Goal: Information Seeking & Learning: Learn about a topic

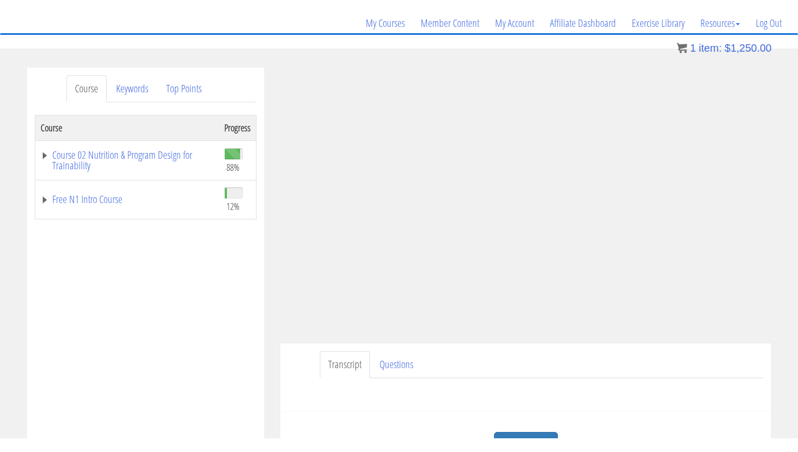
scroll to position [96, 0]
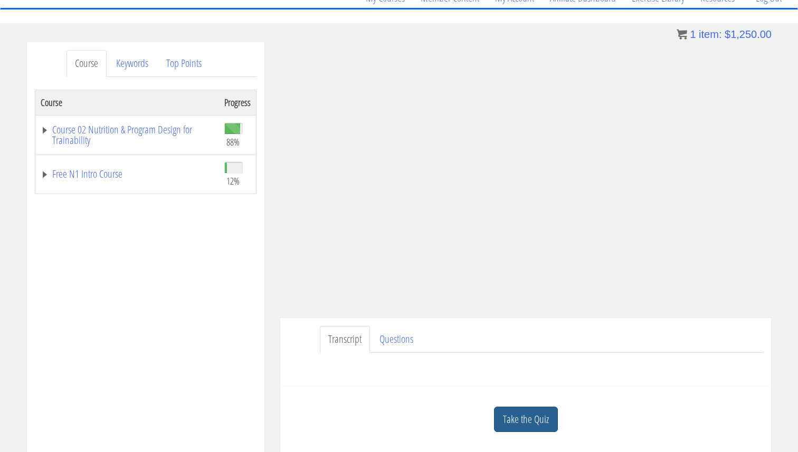
click at [502, 420] on link "Take the Quiz" at bounding box center [526, 420] width 64 height 26
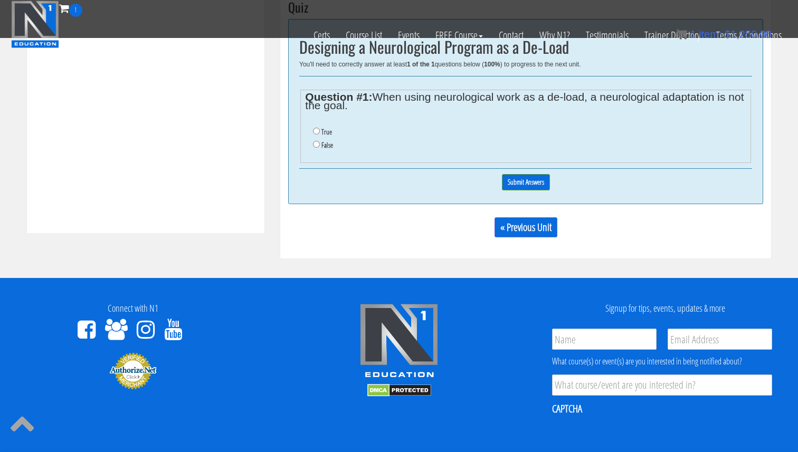
scroll to position [435, 0]
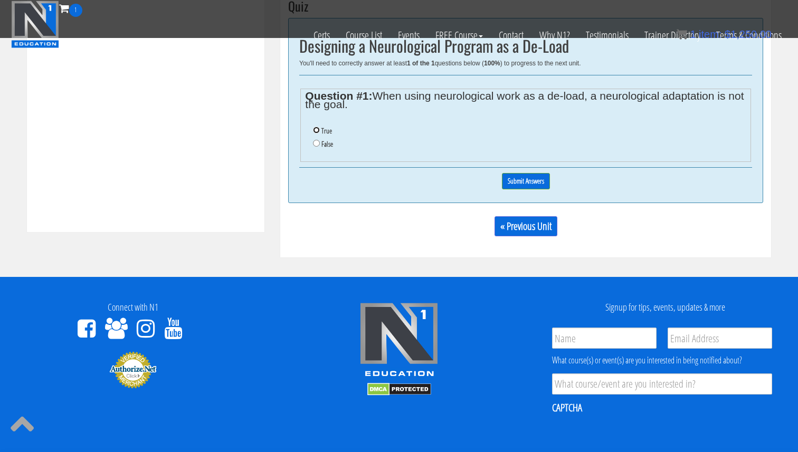
click at [313, 130] on input "True" at bounding box center [316, 130] width 7 height 7
radio input "true"
click at [534, 180] on input "Submit Answers" at bounding box center [526, 181] width 48 height 16
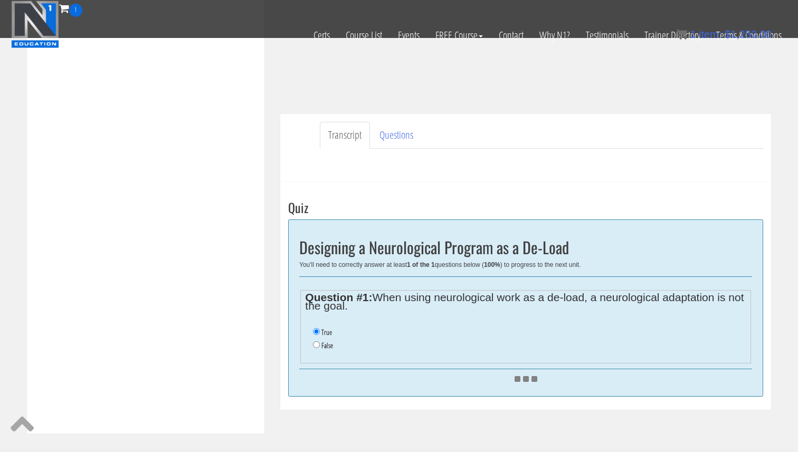
scroll to position [205, 0]
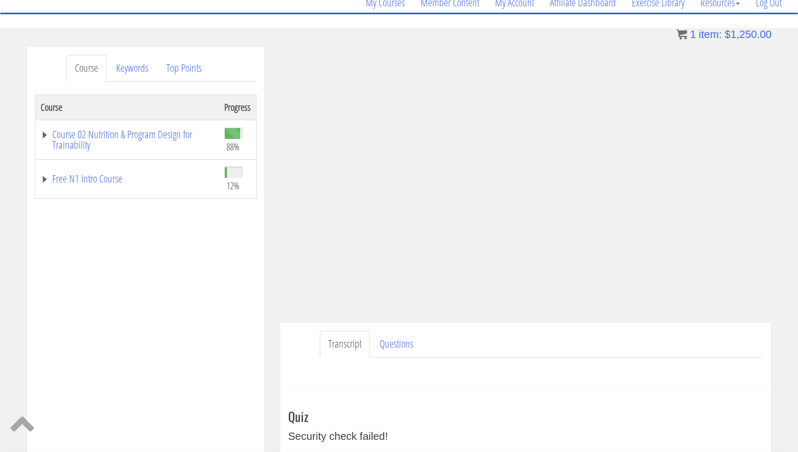
scroll to position [81, 0]
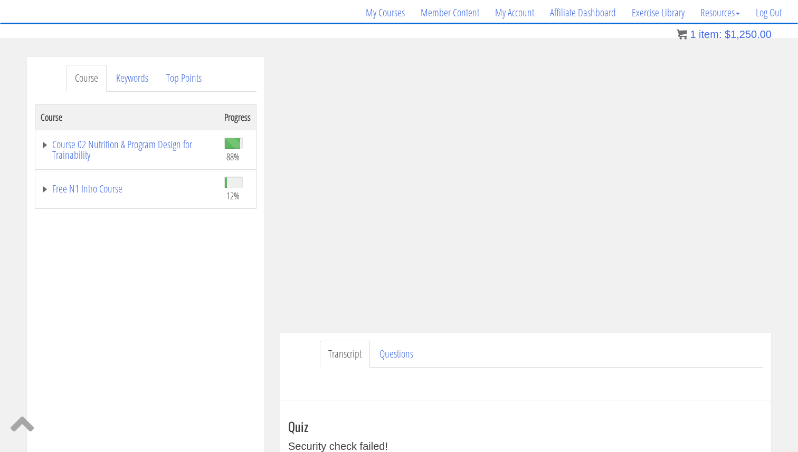
click at [165, 132] on td "Course 02 Nutrition & Program Design for Trainability" at bounding box center [127, 150] width 184 height 40
click at [165, 141] on link "Course 02 Nutrition & Program Design for Trainability" at bounding box center [127, 149] width 173 height 21
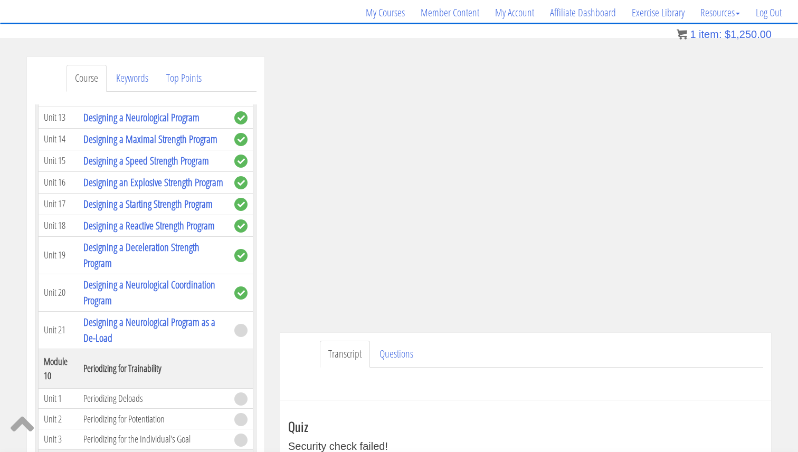
scroll to position [2306, 0]
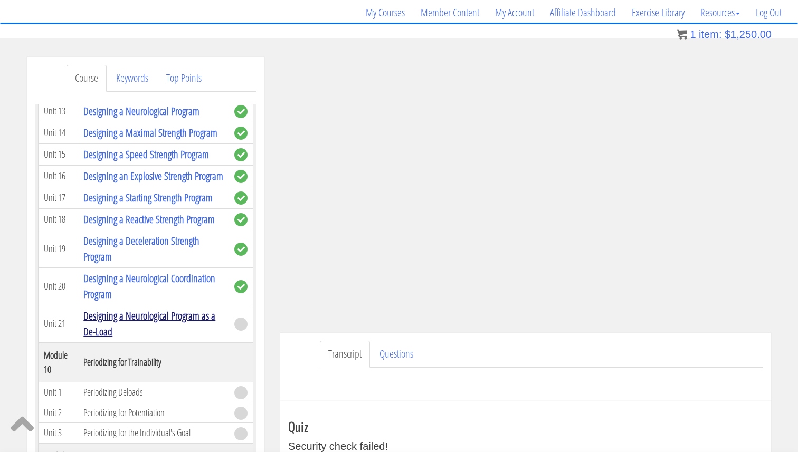
click at [153, 309] on link "Designing a Neurological Program as a De-Load" at bounding box center [149, 324] width 132 height 30
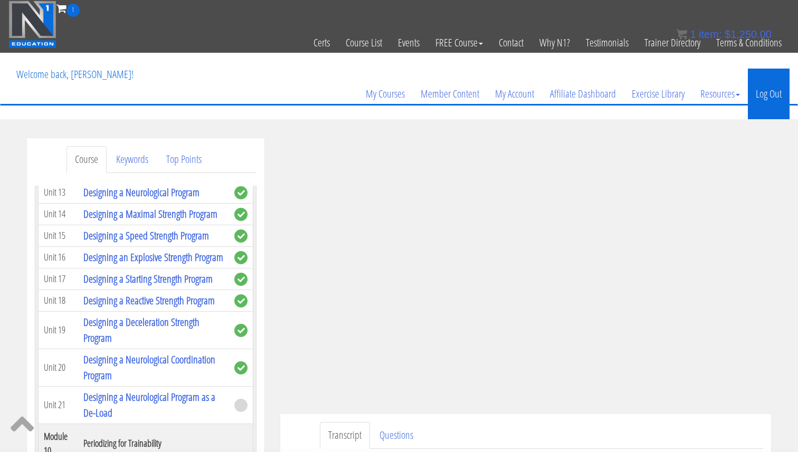
click at [775, 93] on link "Log Out" at bounding box center [768, 94] width 42 height 51
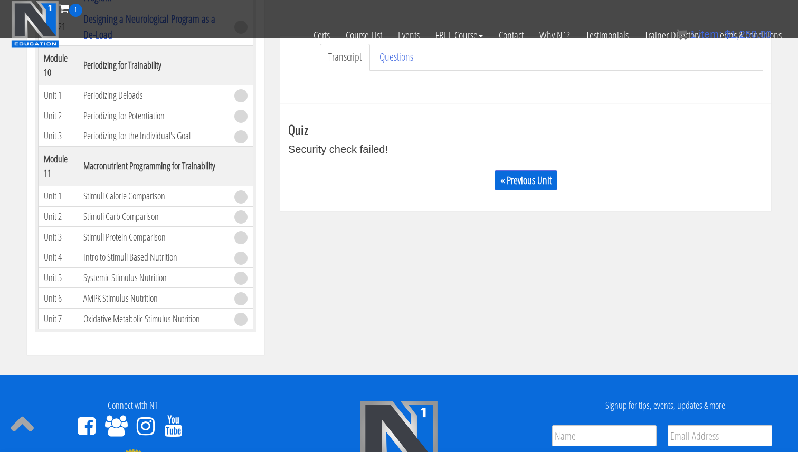
scroll to position [294, 0]
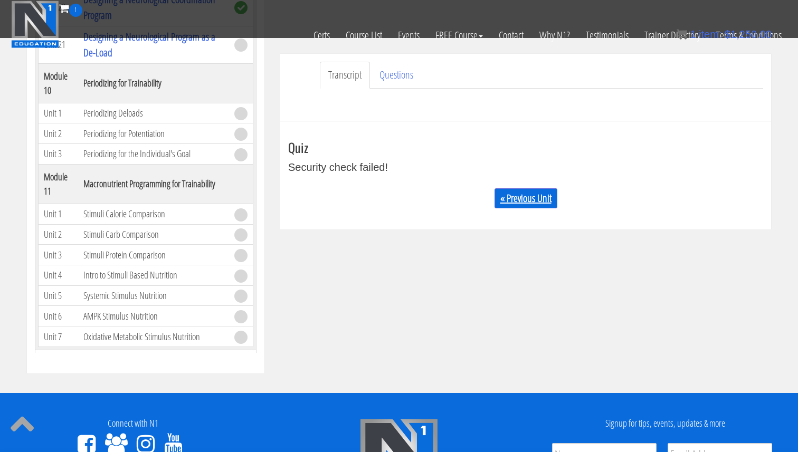
click at [511, 202] on link "« Previous Unit" at bounding box center [525, 198] width 63 height 20
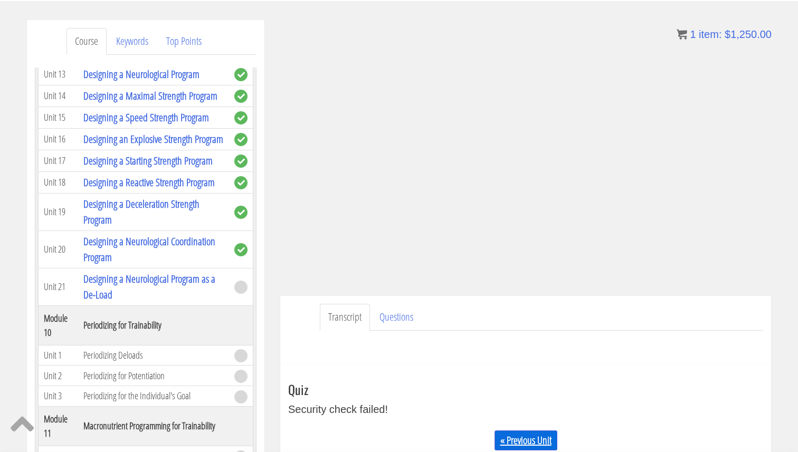
scroll to position [104, 0]
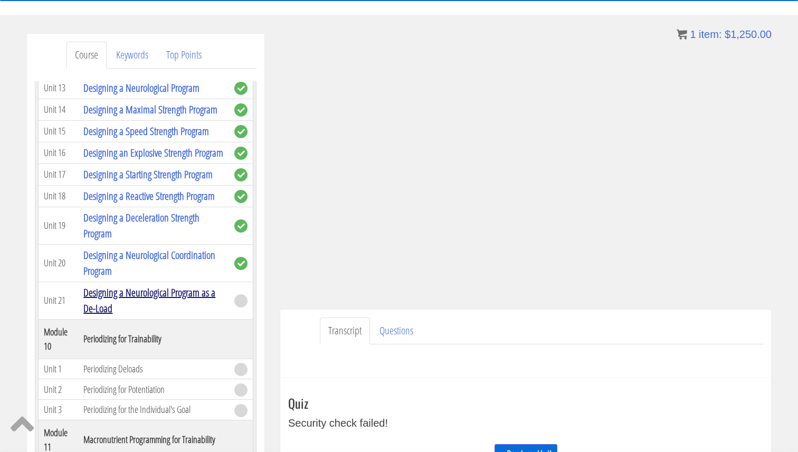
click at [185, 285] on link "Designing a Neurological Program as a De-Load" at bounding box center [149, 300] width 132 height 30
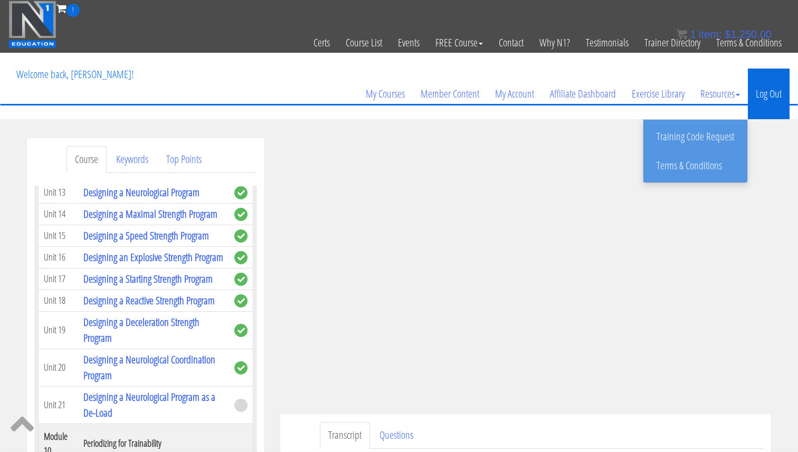
click at [756, 91] on link "Log Out" at bounding box center [768, 94] width 42 height 51
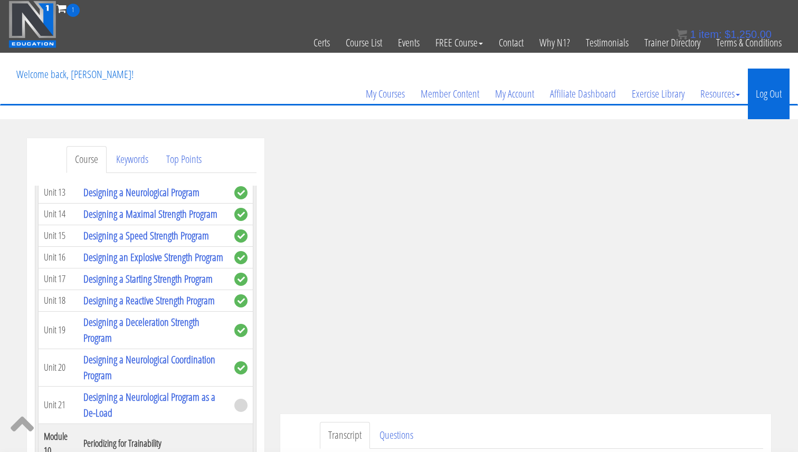
click at [756, 91] on link "Log Out" at bounding box center [768, 94] width 42 height 51
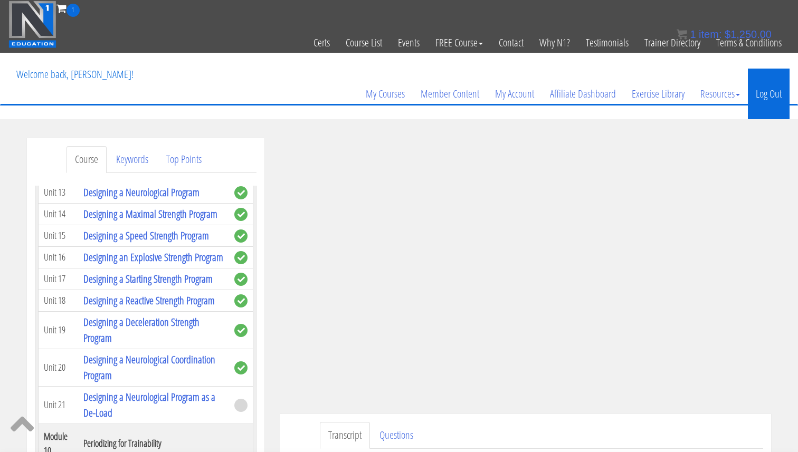
click at [756, 91] on link "Log Out" at bounding box center [768, 94] width 42 height 51
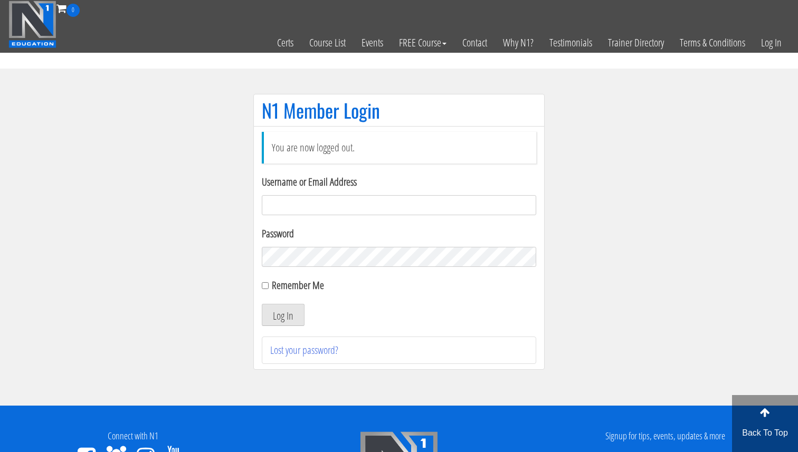
click at [326, 197] on input "Username or Email Address" at bounding box center [399, 205] width 274 height 20
type input "svenarends@live.nl"
click at [282, 320] on button "Log In" at bounding box center [283, 315] width 43 height 22
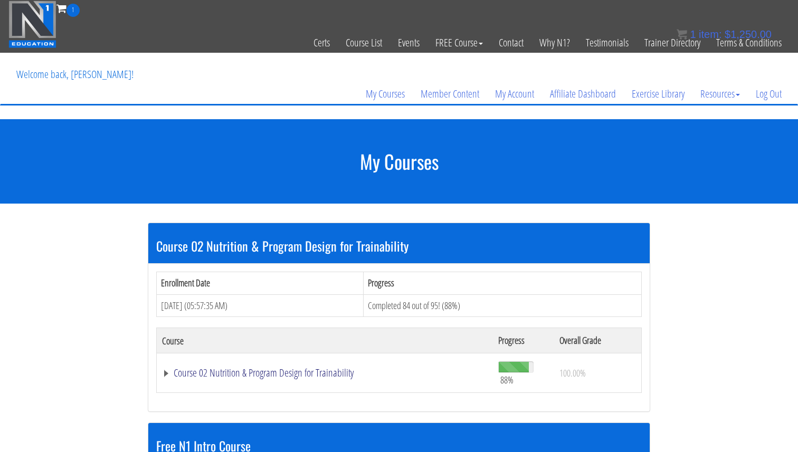
click at [284, 377] on link "Course 02 Nutrition & Program Design for Trainability" at bounding box center [324, 373] width 325 height 11
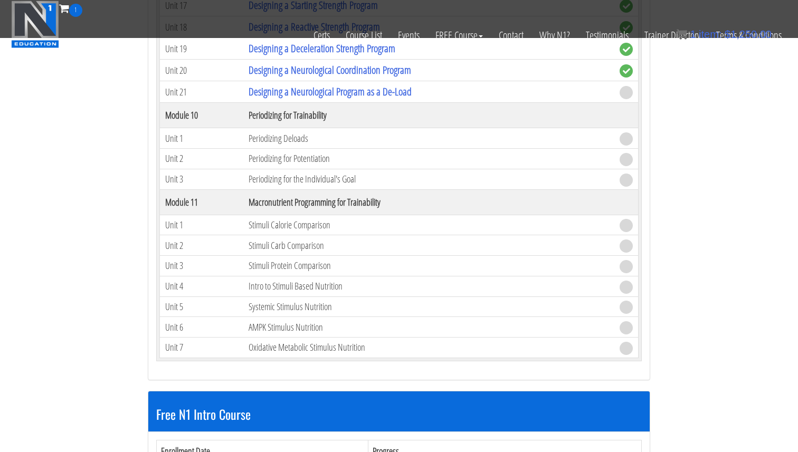
scroll to position [2286, 0]
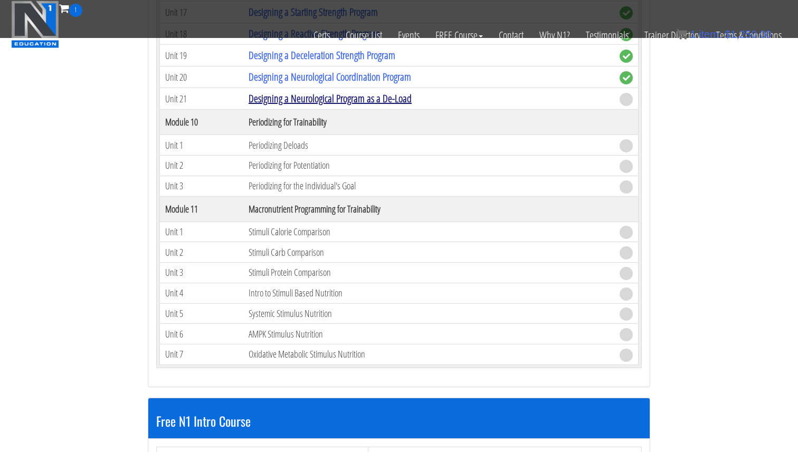
click at [323, 99] on link "Designing a Neurological Program as a De-Load" at bounding box center [329, 98] width 163 height 14
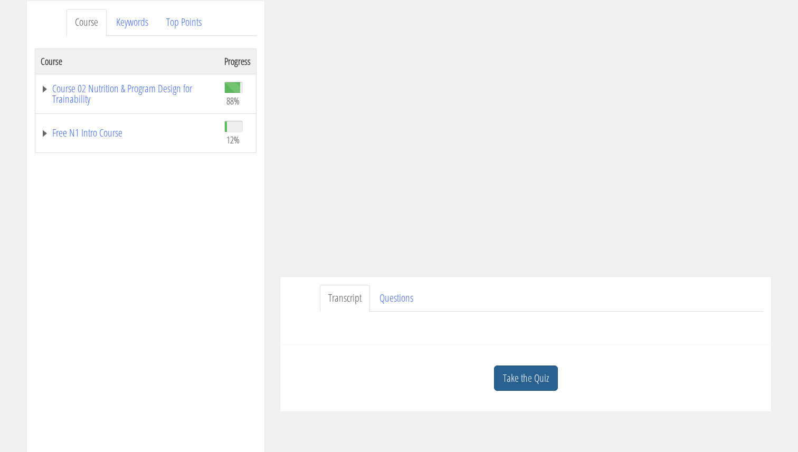
click at [521, 383] on link "Take the Quiz" at bounding box center [526, 379] width 64 height 26
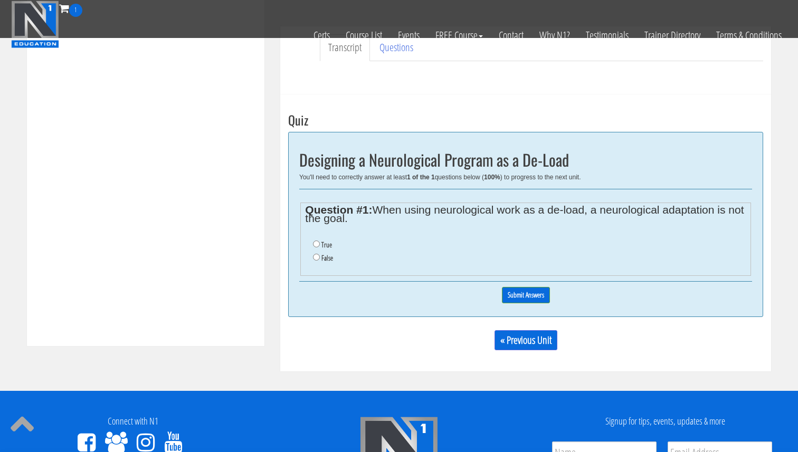
scroll to position [347, 0]
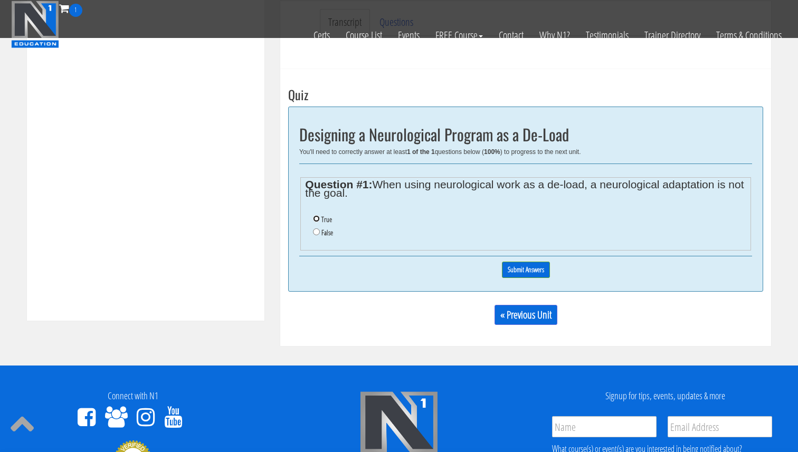
click at [313, 219] on input "True" at bounding box center [316, 218] width 7 height 7
radio input "true"
click at [539, 266] on input "Submit Answers" at bounding box center [526, 270] width 48 height 16
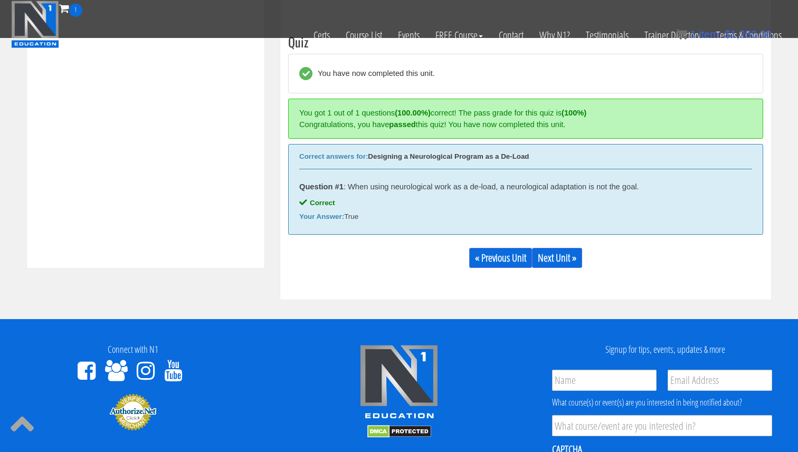
scroll to position [400, 0]
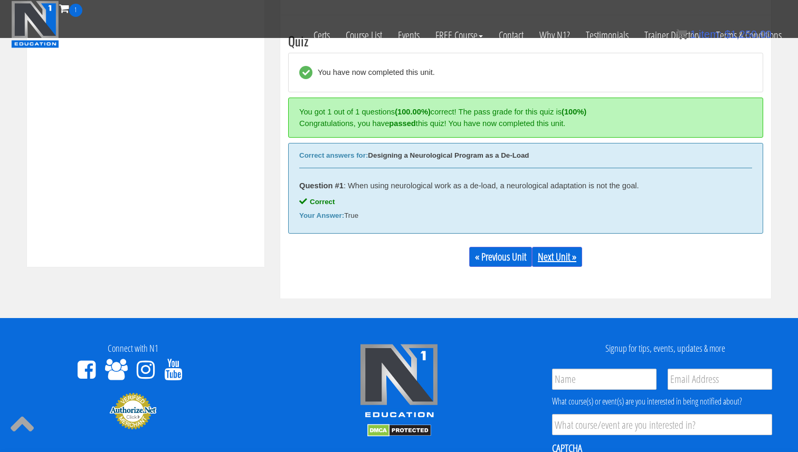
click at [558, 257] on link "Next Unit »" at bounding box center [557, 257] width 50 height 20
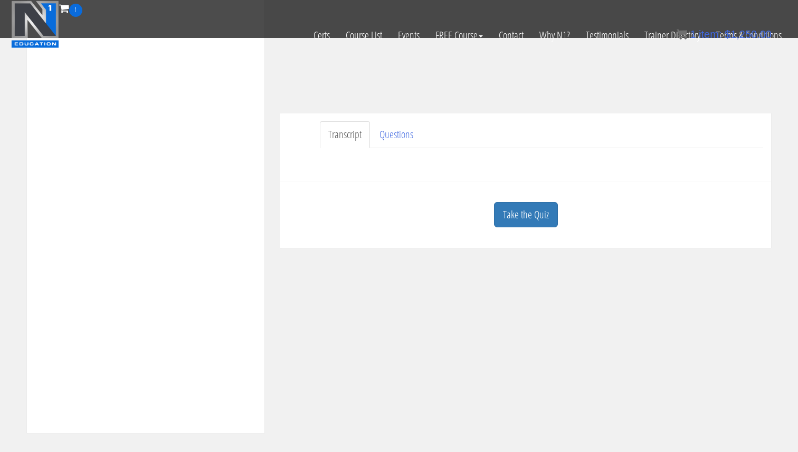
scroll to position [292, 0]
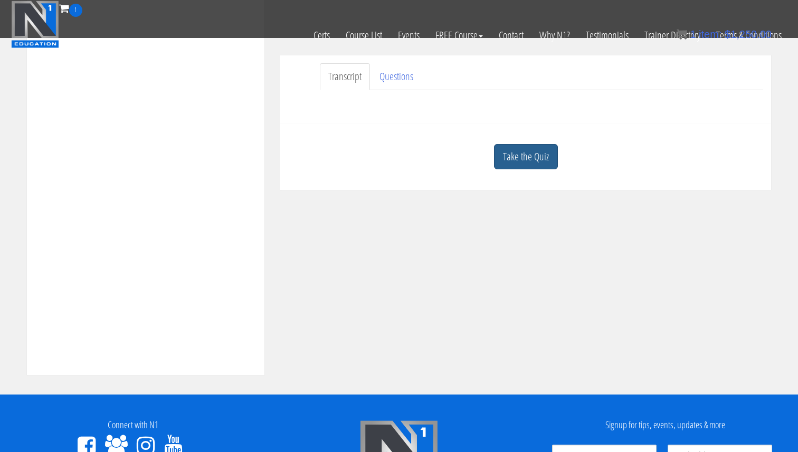
click at [506, 167] on link "Take the Quiz" at bounding box center [526, 157] width 64 height 26
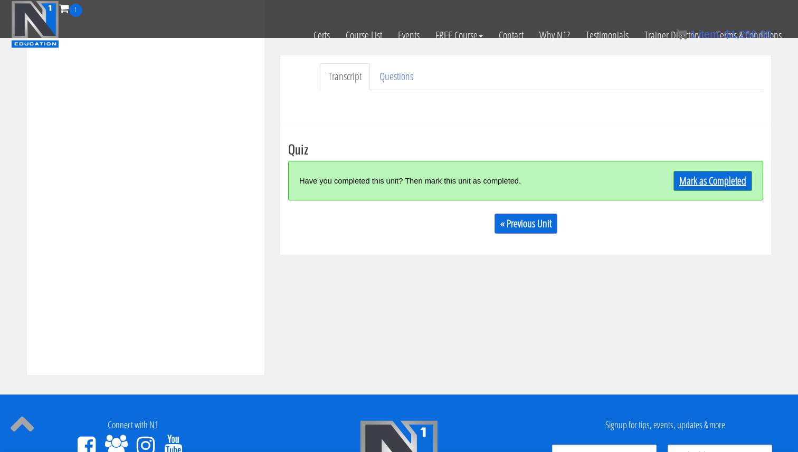
click at [717, 182] on link "Mark as Completed" at bounding box center [712, 181] width 79 height 20
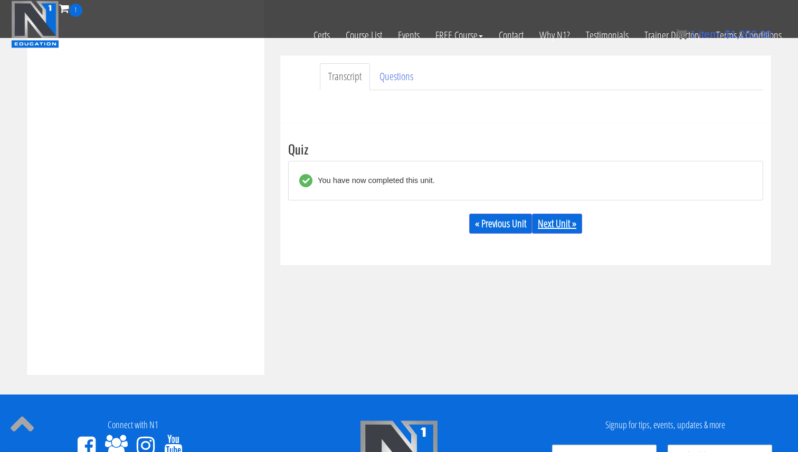
click at [569, 218] on link "Next Unit »" at bounding box center [557, 224] width 50 height 20
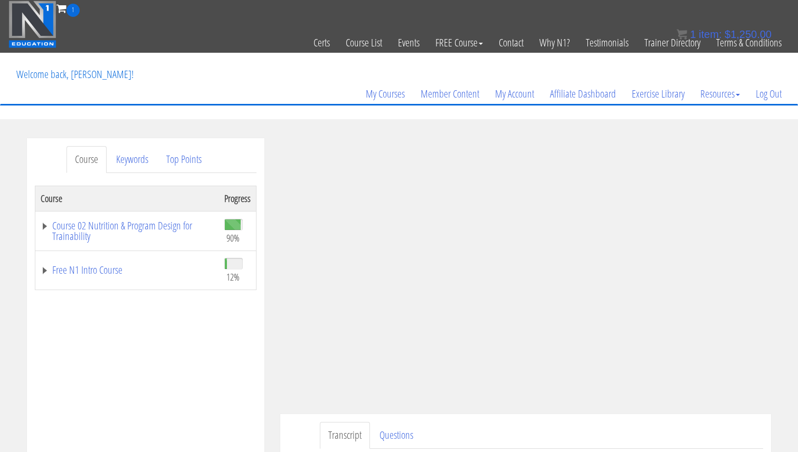
click at [137, 217] on td "Course 02 Nutrition & Program Design for Trainability" at bounding box center [127, 231] width 184 height 40
click at [134, 223] on link "Course 02 Nutrition & Program Design for Trainability" at bounding box center [127, 230] width 173 height 21
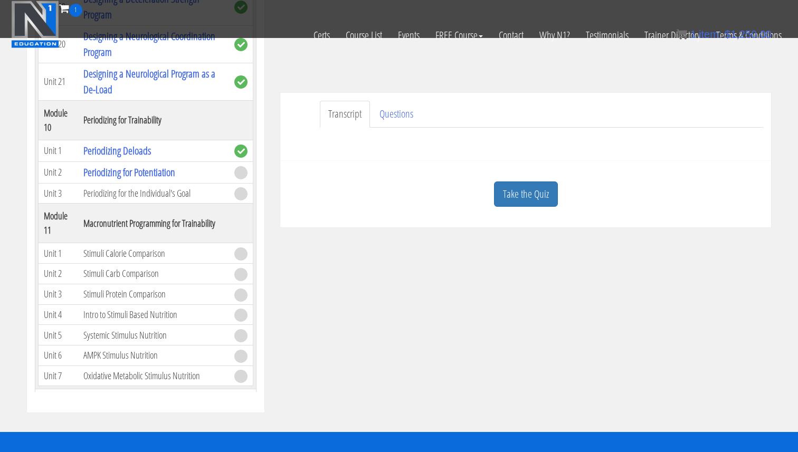
scroll to position [254, 0]
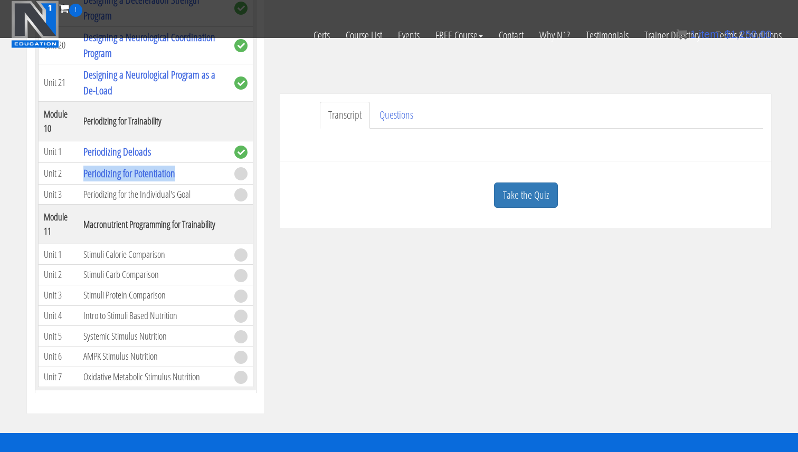
drag, startPoint x: 175, startPoint y: 128, endPoint x: 66, endPoint y: 128, distance: 108.1
click at [66, 162] on tr "Unit 2 Periodizing for Potentiation" at bounding box center [146, 173] width 215 height 22
copy tr "Periodizing for Potentiation"
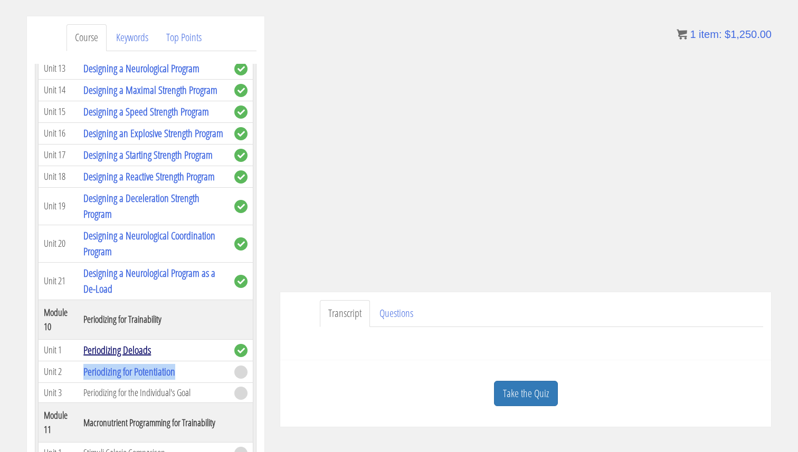
scroll to position [123, 0]
click at [123, 342] on link "Periodizing Deloads" at bounding box center [117, 349] width 68 height 14
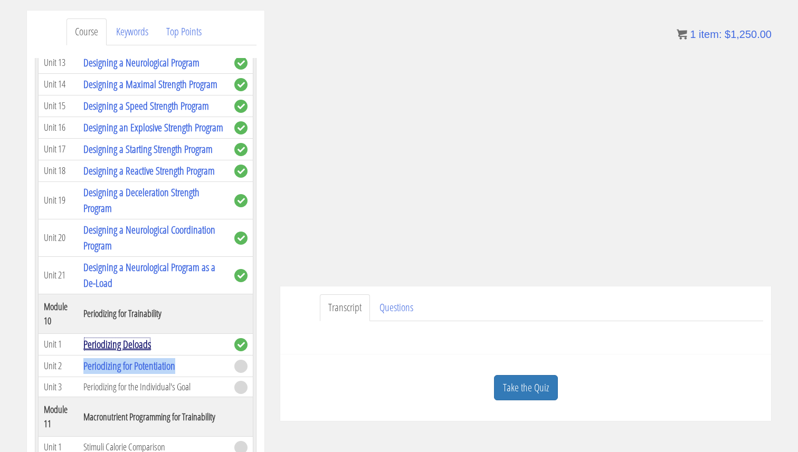
scroll to position [129, 0]
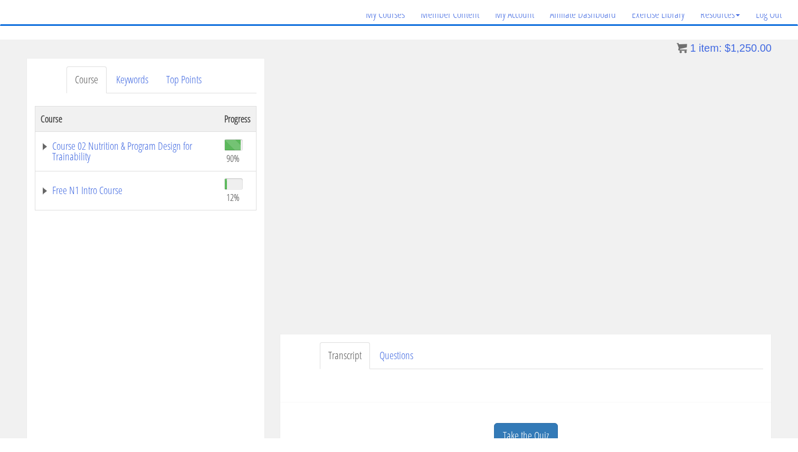
scroll to position [93, 0]
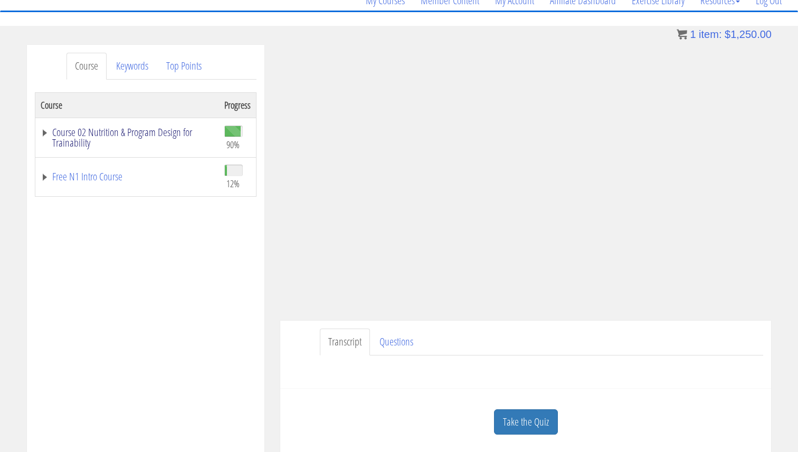
click at [140, 131] on link "Course 02 Nutrition & Program Design for Trainability" at bounding box center [127, 137] width 173 height 21
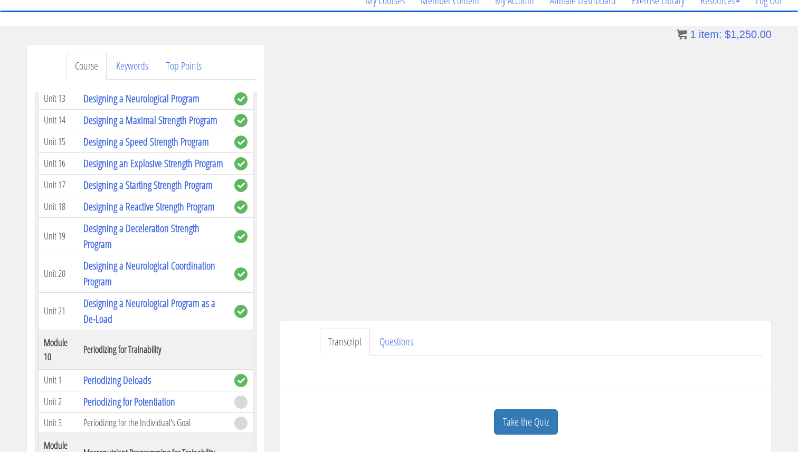
scroll to position [2308, 0]
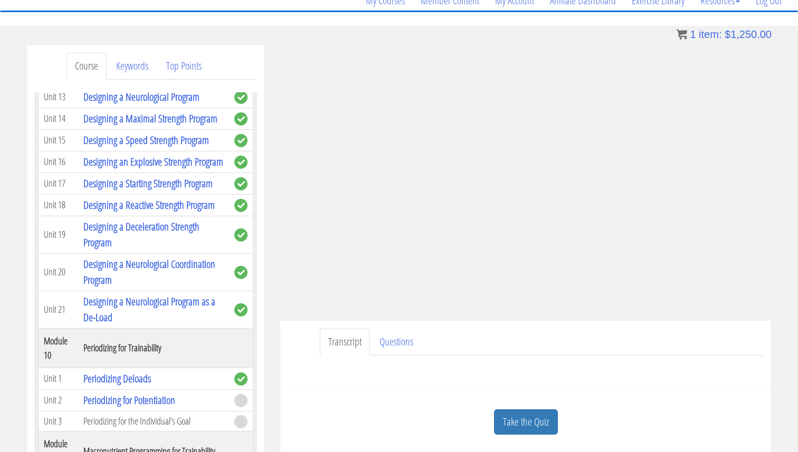
click at [525, 418] on link "Take the Quiz" at bounding box center [526, 422] width 64 height 26
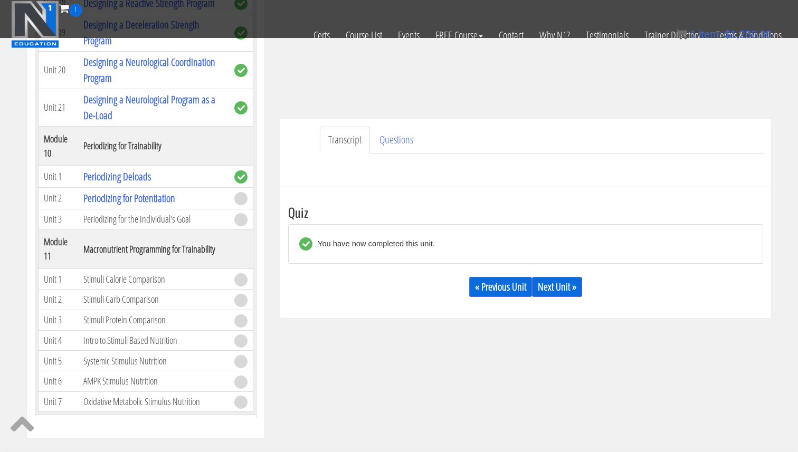
scroll to position [256, 0]
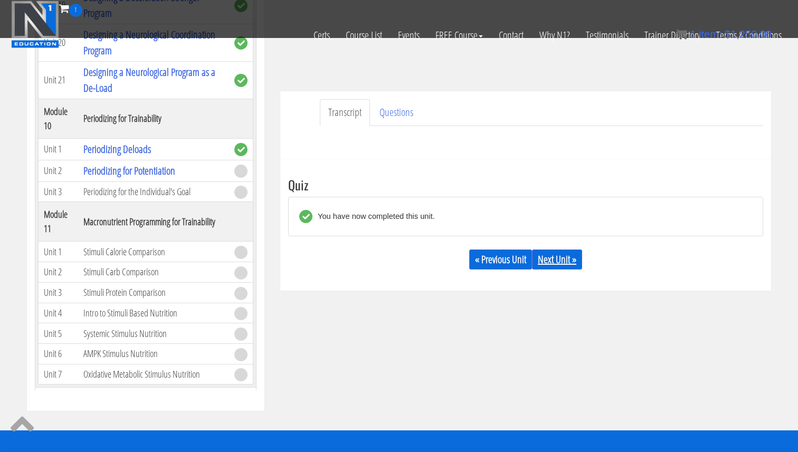
click at [570, 264] on link "Next Unit »" at bounding box center [557, 259] width 50 height 20
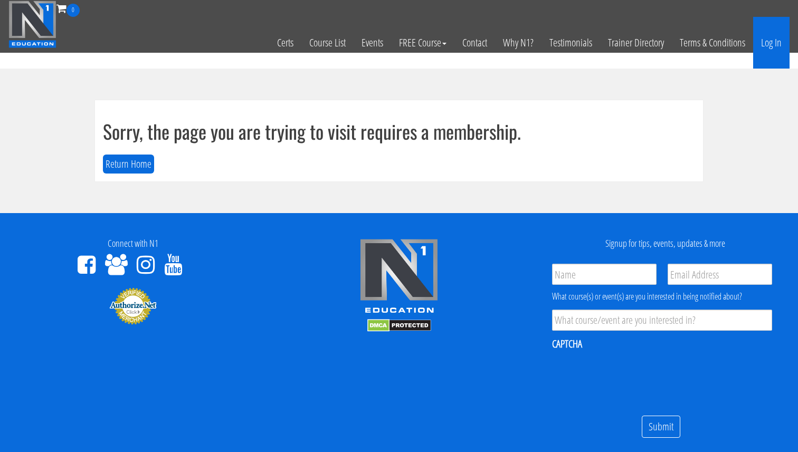
click at [766, 39] on link "Log In" at bounding box center [771, 43] width 36 height 52
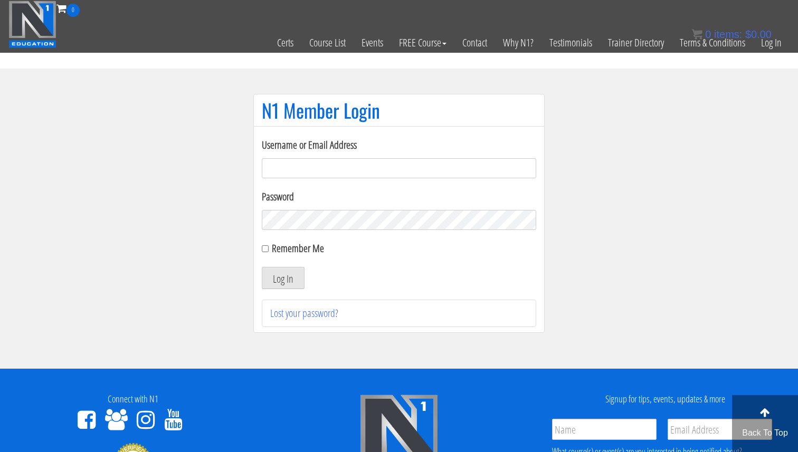
click at [347, 162] on input "Username or Email Address" at bounding box center [399, 168] width 274 height 20
type input "[EMAIL_ADDRESS][DOMAIN_NAME]"
click at [274, 249] on label "Remember Me" at bounding box center [298, 248] width 52 height 14
click at [268, 249] on input "Remember Me" at bounding box center [265, 248] width 7 height 7
checkbox input "true"
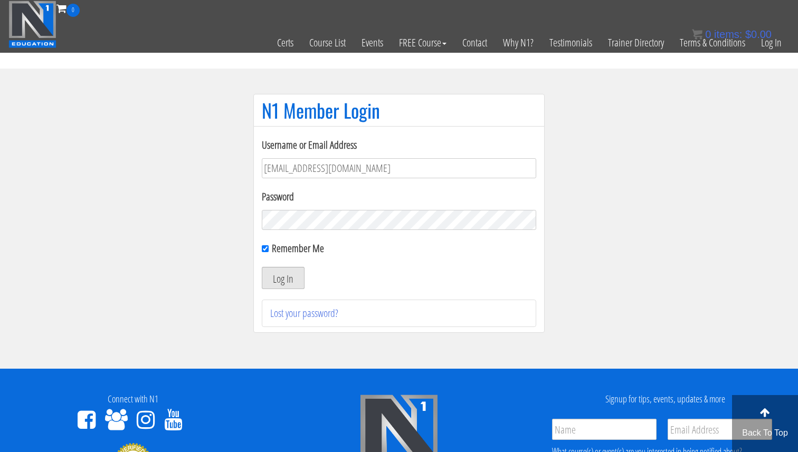
click at [278, 272] on button "Log In" at bounding box center [283, 278] width 43 height 22
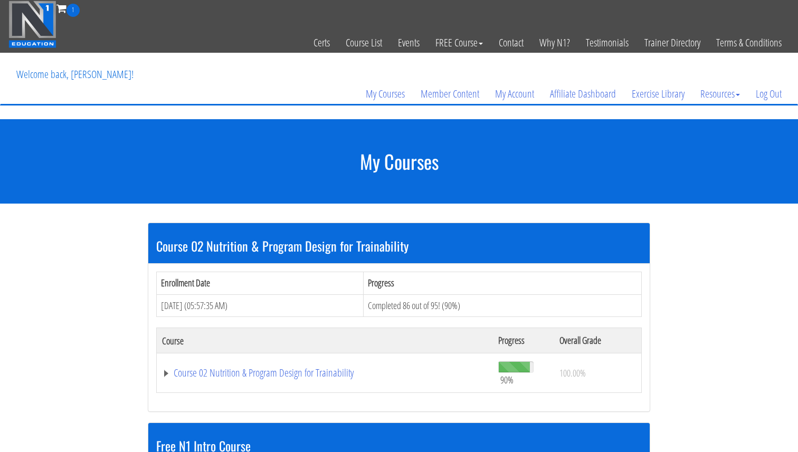
click at [271, 381] on td "Course 02 Nutrition & Program Design for Trainability" at bounding box center [325, 373] width 336 height 40
click at [273, 378] on link "Course 02 Nutrition & Program Design for Trainability" at bounding box center [324, 373] width 325 height 11
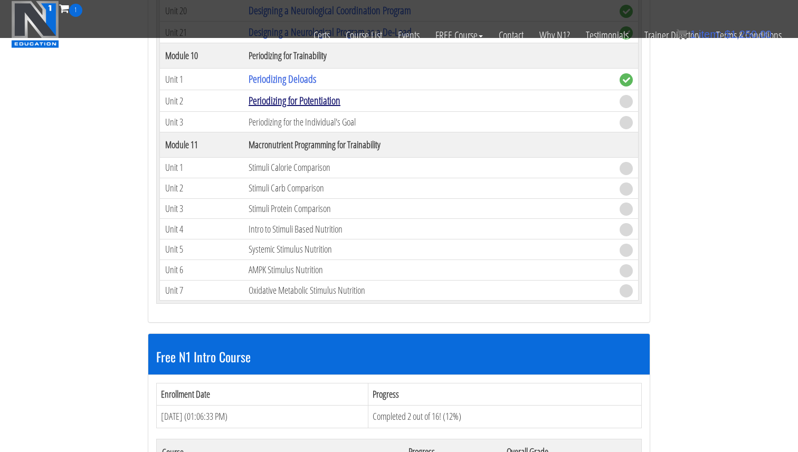
scroll to position [2364, 0]
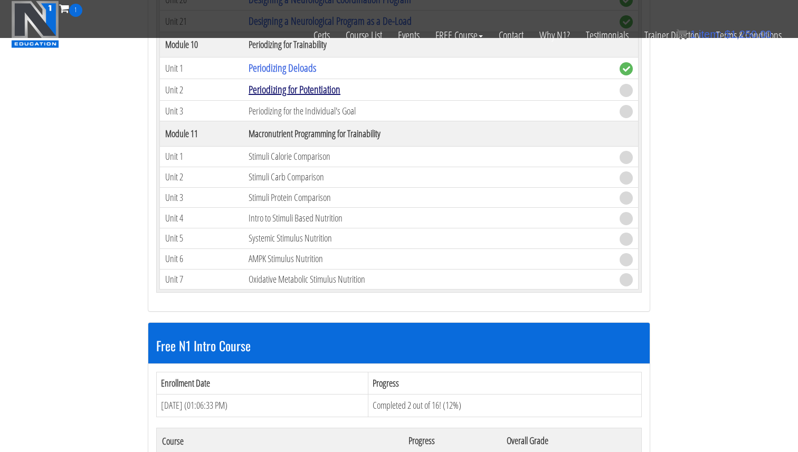
click at [320, 89] on link "Periodizing for Potentiation" at bounding box center [294, 89] width 92 height 14
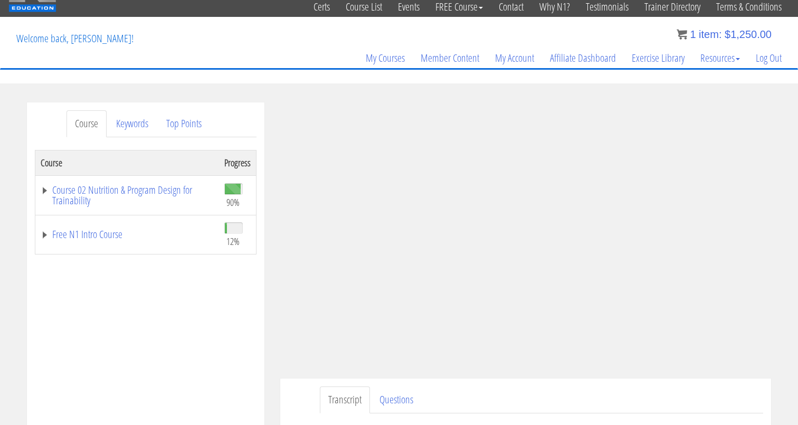
scroll to position [39, 0]
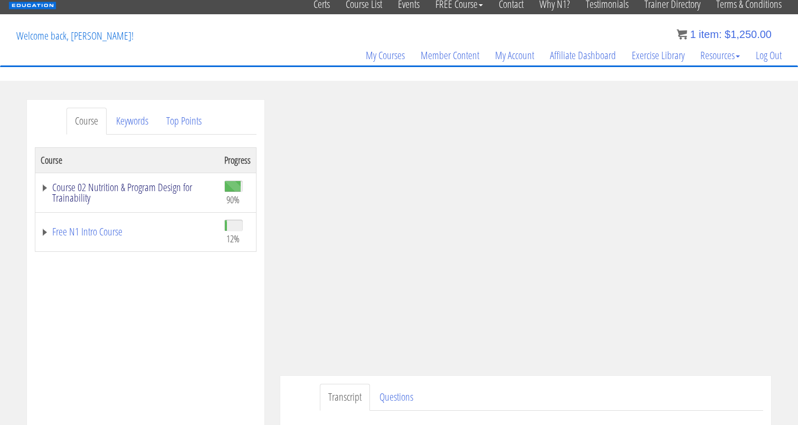
click at [141, 185] on link "Course 02 Nutrition & Program Design for Trainability" at bounding box center [127, 192] width 173 height 21
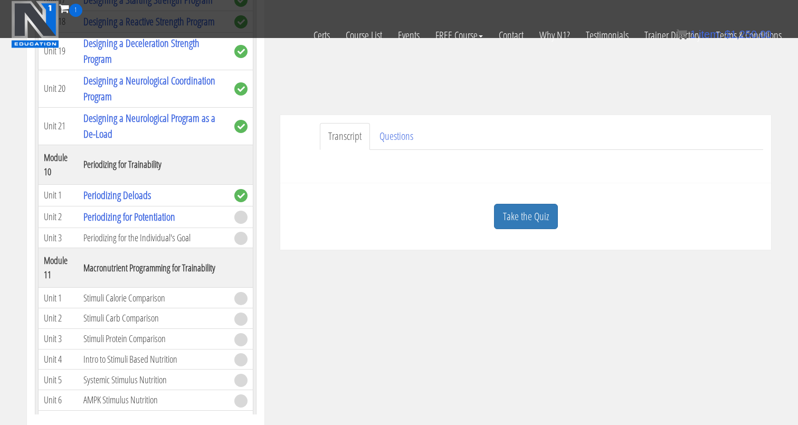
scroll to position [2283, 0]
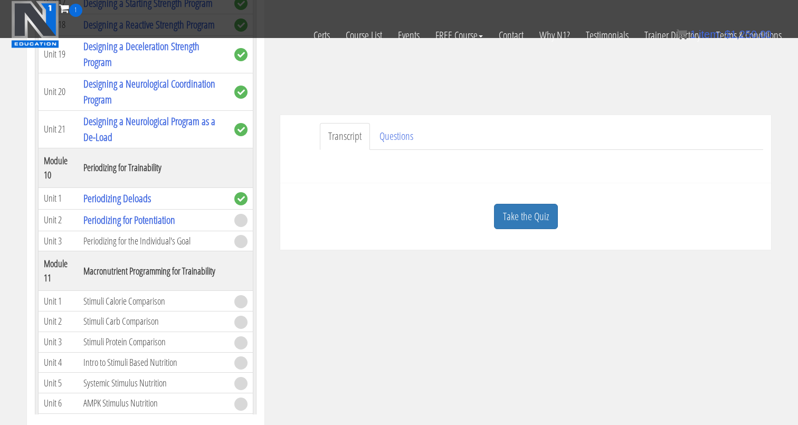
click at [538, 208] on link "Take the Quiz" at bounding box center [526, 217] width 64 height 26
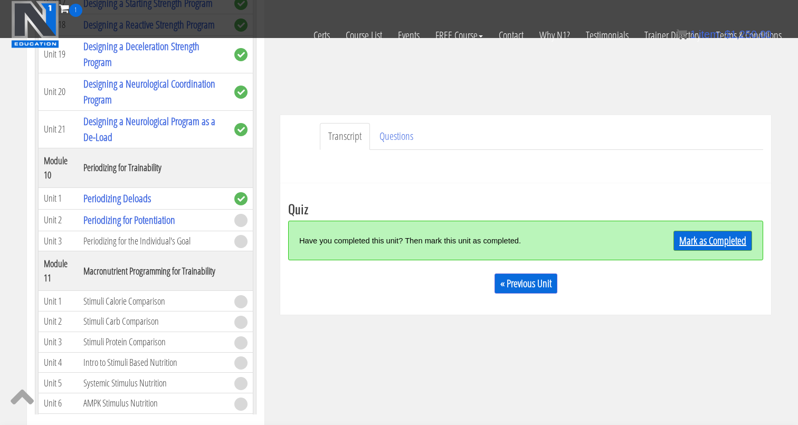
click at [704, 238] on link "Mark as Completed" at bounding box center [712, 240] width 79 height 20
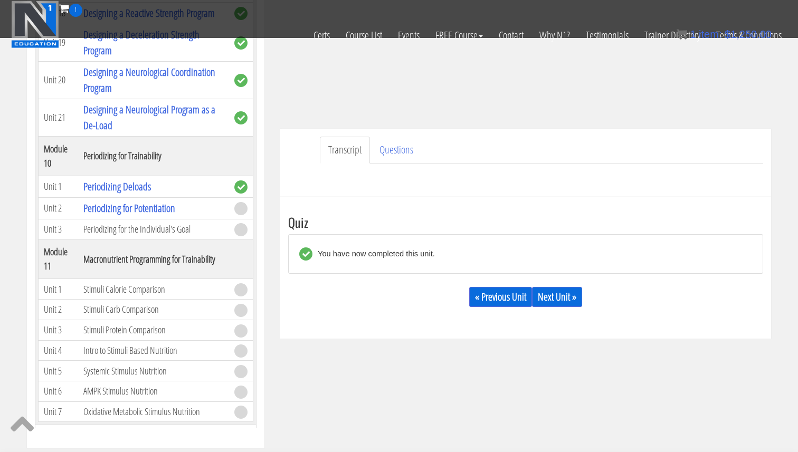
scroll to position [220, 0]
click at [548, 294] on link "Next Unit »" at bounding box center [557, 296] width 50 height 20
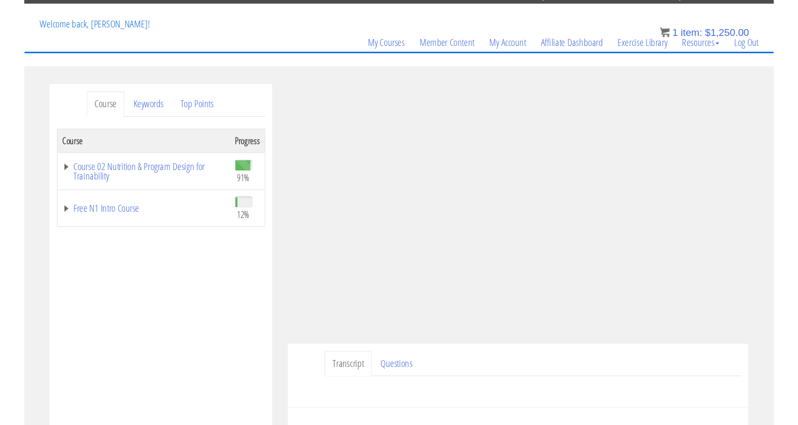
scroll to position [49, 0]
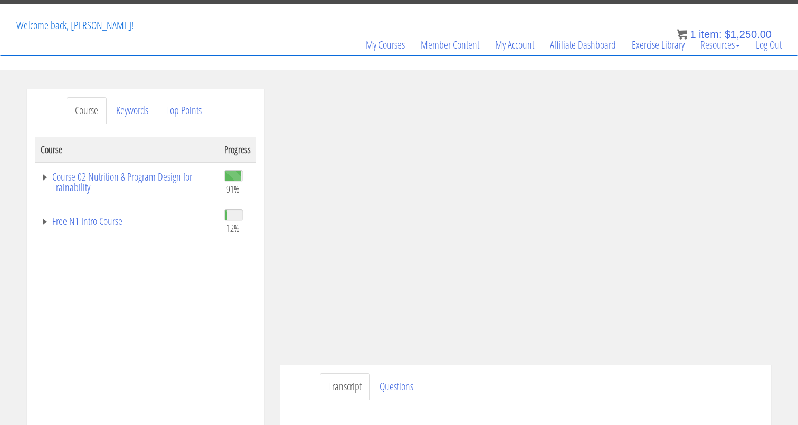
click at [549, 391] on ul "Transcript Questions" at bounding box center [541, 386] width 443 height 27
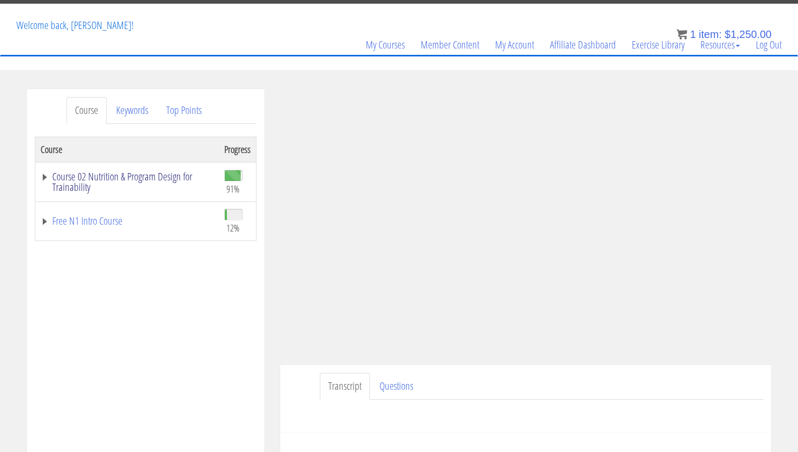
click at [128, 175] on link "Course 02 Nutrition & Program Design for Trainability" at bounding box center [127, 181] width 173 height 21
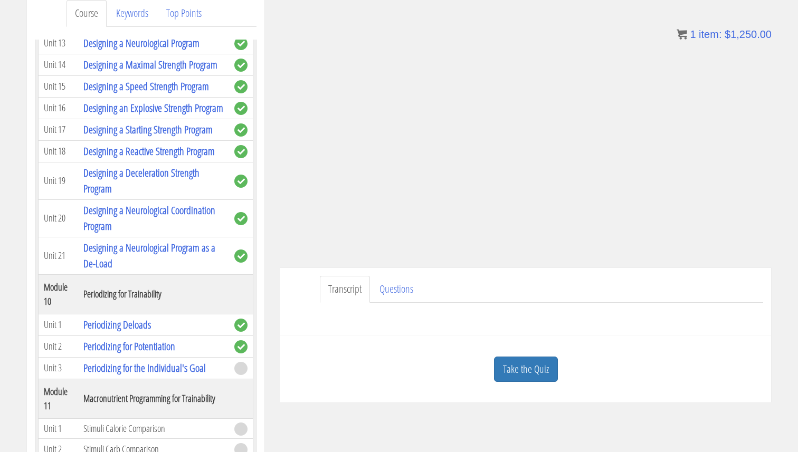
scroll to position [131, 0]
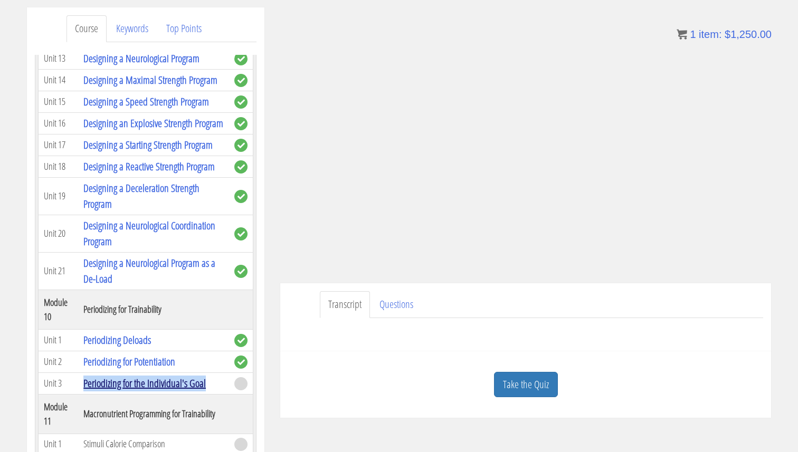
drag, startPoint x: 210, startPoint y: 336, endPoint x: 85, endPoint y: 342, distance: 125.2
click at [85, 372] on td "Periodizing for the Individual's Goal" at bounding box center [153, 383] width 151 height 22
copy link "Periodizing for the Individual's Goal"
click at [530, 388] on link "Take the Quiz" at bounding box center [526, 385] width 64 height 26
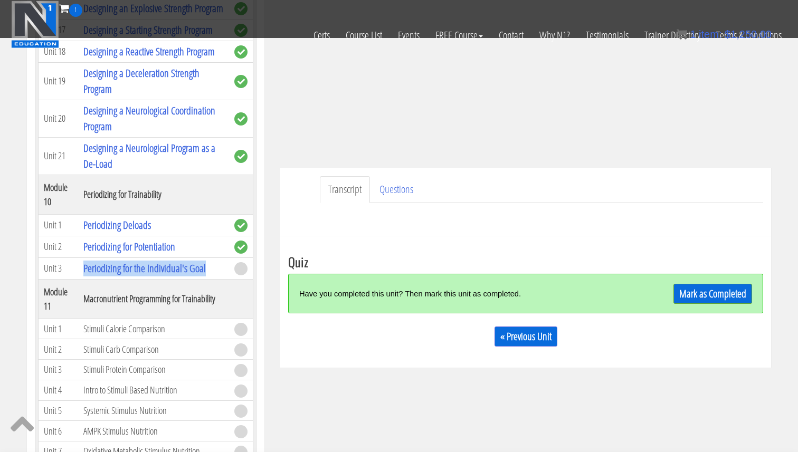
scroll to position [187, 0]
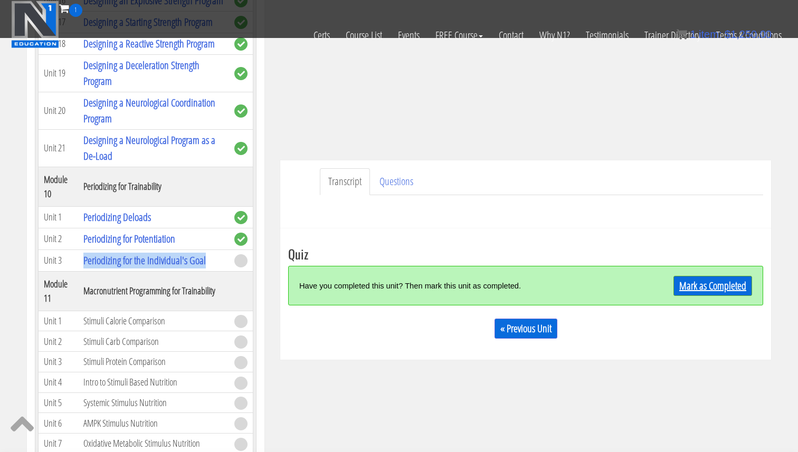
click at [705, 293] on link "Mark as Completed" at bounding box center [712, 286] width 79 height 20
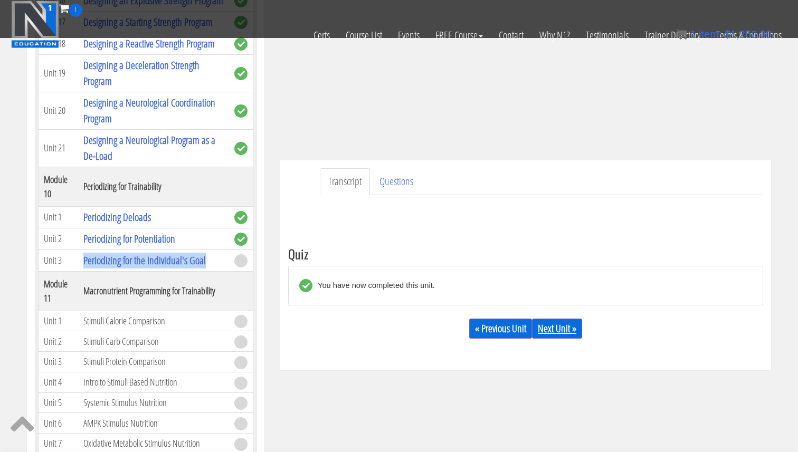
click at [573, 332] on link "Next Unit »" at bounding box center [557, 329] width 50 height 20
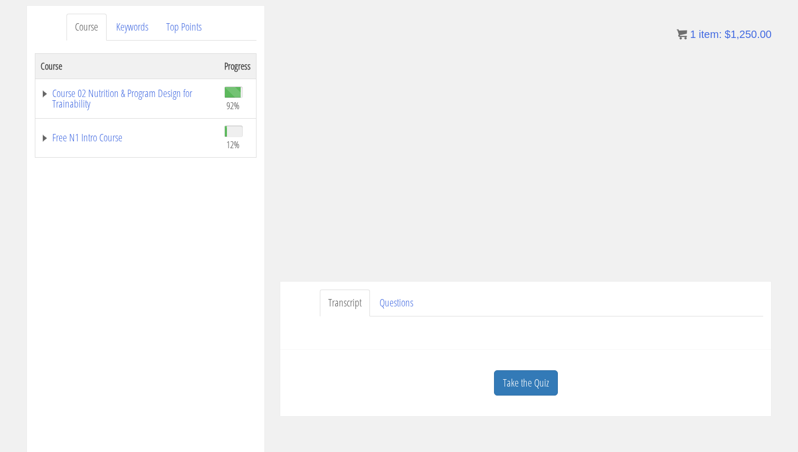
scroll to position [139, 0]
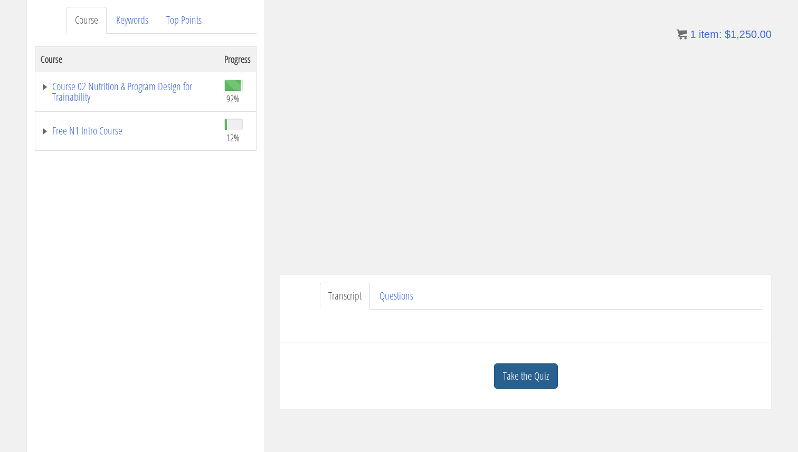
click at [551, 371] on link "Take the Quiz" at bounding box center [526, 376] width 64 height 26
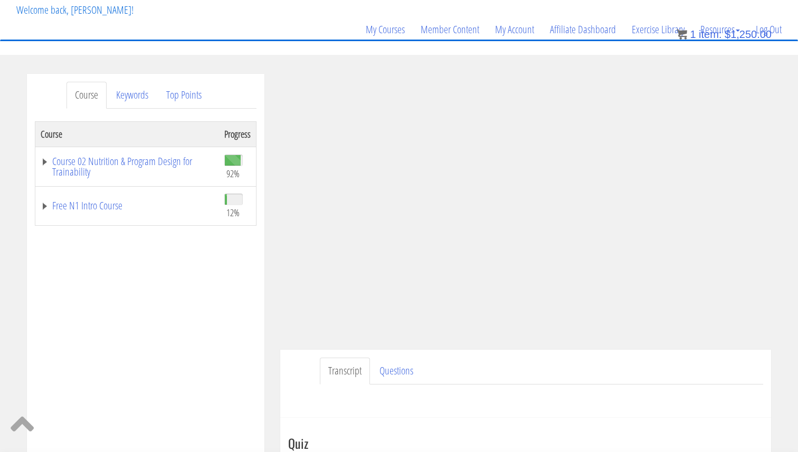
scroll to position [64, 0]
click at [183, 354] on div "Course Progress Course 02 Nutrition & Program Design for Trainability 92% Modul…" at bounding box center [146, 385] width 222 height 527
click at [132, 153] on td "Course 02 Nutrition & Program Design for Trainability" at bounding box center [127, 167] width 184 height 40
click at [131, 161] on link "Course 02 Nutrition & Program Design for Trainability" at bounding box center [127, 166] width 173 height 21
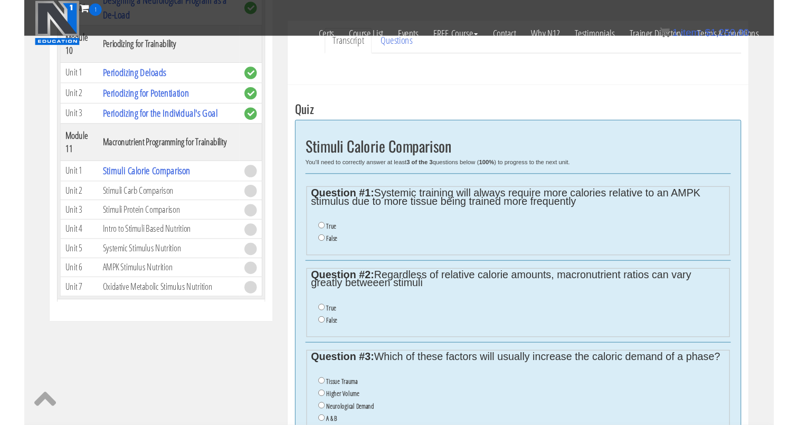
scroll to position [327, 0]
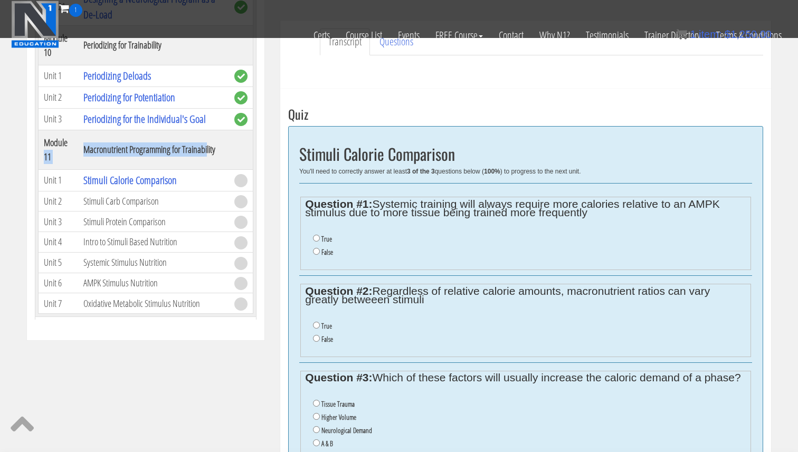
drag, startPoint x: 172, startPoint y: 100, endPoint x: 139, endPoint y: 99, distance: 33.8
click at [78, 130] on tr "Module 11 Macronutrient Programming for Trainability" at bounding box center [146, 150] width 215 height 40
drag, startPoint x: 230, startPoint y: 98, endPoint x: 75, endPoint y: 102, distance: 155.1
click at [75, 130] on tr "Module 11 Macronutrient Programming for Trainability" at bounding box center [146, 150] width 215 height 40
copy tr "Macronutrient Programming for Trainability"
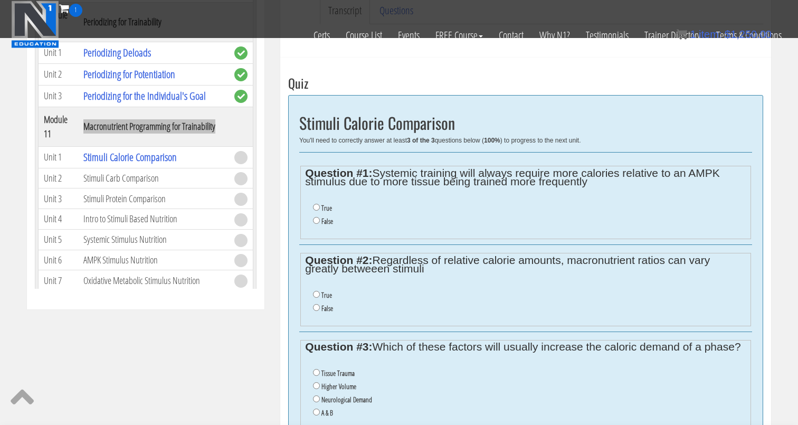
scroll to position [356, 0]
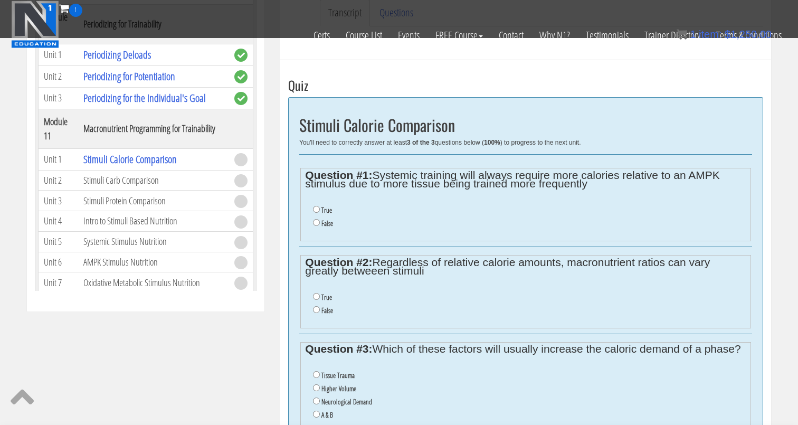
drag, startPoint x: 204, startPoint y: 72, endPoint x: 215, endPoint y: 72, distance: 11.1
click at [204, 109] on th "Macronutrient Programming for Trainability" at bounding box center [153, 129] width 151 height 40
drag, startPoint x: 220, startPoint y: 73, endPoint x: 81, endPoint y: 70, distance: 138.7
click at [81, 109] on th "Macronutrient Programming for Trainability" at bounding box center [153, 129] width 151 height 40
copy th "Macronutrient Programming for Trainability"
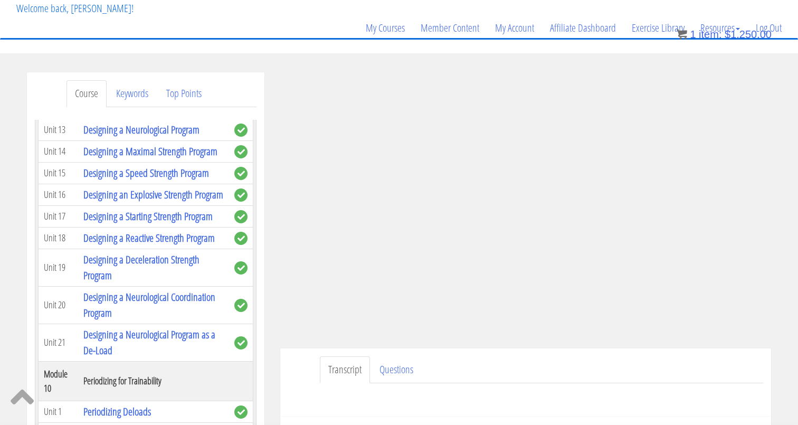
scroll to position [67, 0]
click at [596, 373] on ul "Transcript Questions" at bounding box center [541, 368] width 443 height 27
click at [533, 366] on ul "Transcript Questions" at bounding box center [541, 368] width 443 height 27
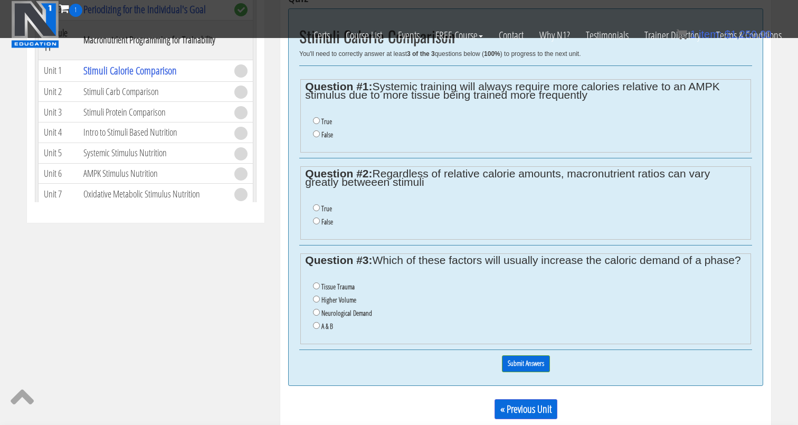
scroll to position [428, 0]
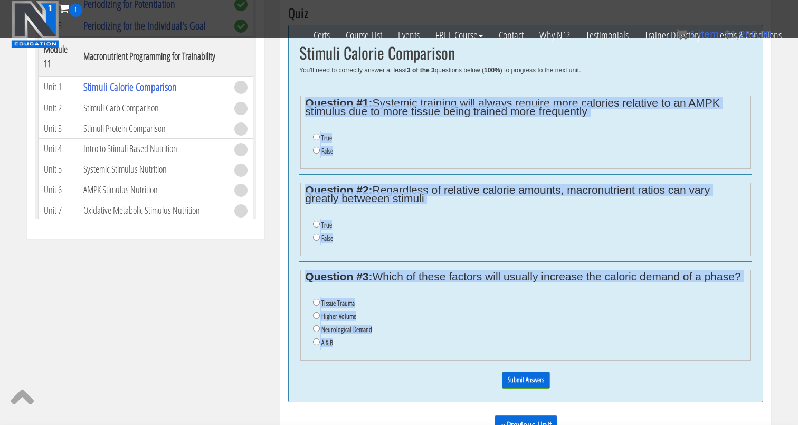
drag, startPoint x: 358, startPoint y: 325, endPoint x: 329, endPoint y: 84, distance: 242.8
click at [329, 84] on div "Stimuli Calorie Comparison You'll need to correctly answer at least 3 of the 3 …" at bounding box center [525, 213] width 475 height 377
copy div "Question #1: Systemic training will always require more calories relative to an…"
click at [330, 342] on label "A & B" at bounding box center [327, 342] width 12 height 8
click at [320, 342] on input "A & B" at bounding box center [316, 341] width 7 height 7
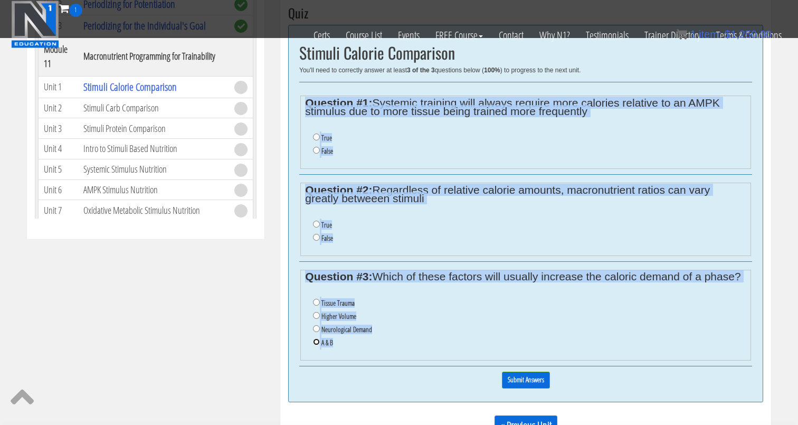
radio input "true"
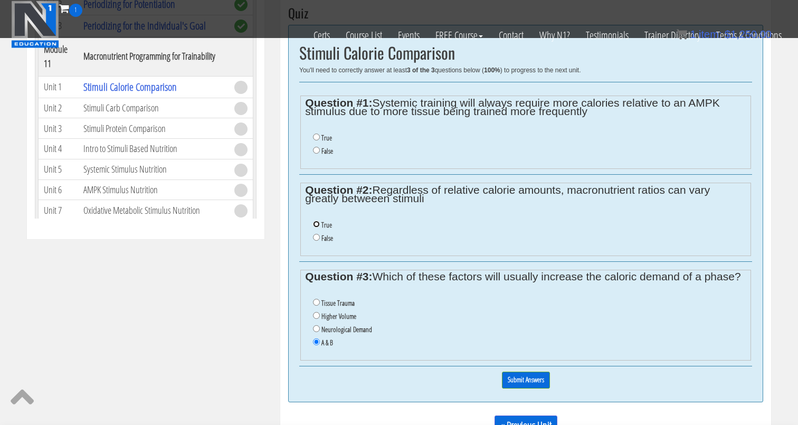
click at [313, 222] on input "True" at bounding box center [316, 223] width 7 height 7
radio input "true"
drag, startPoint x: 315, startPoint y: 134, endPoint x: 350, endPoint y: 195, distance: 70.7
click at [315, 134] on input "True" at bounding box center [316, 136] width 7 height 7
radio input "true"
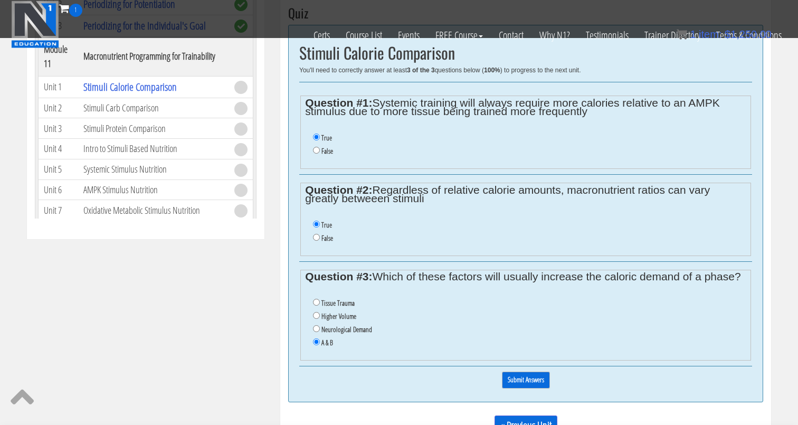
click at [526, 379] on input "Submit Answers" at bounding box center [526, 379] width 48 height 16
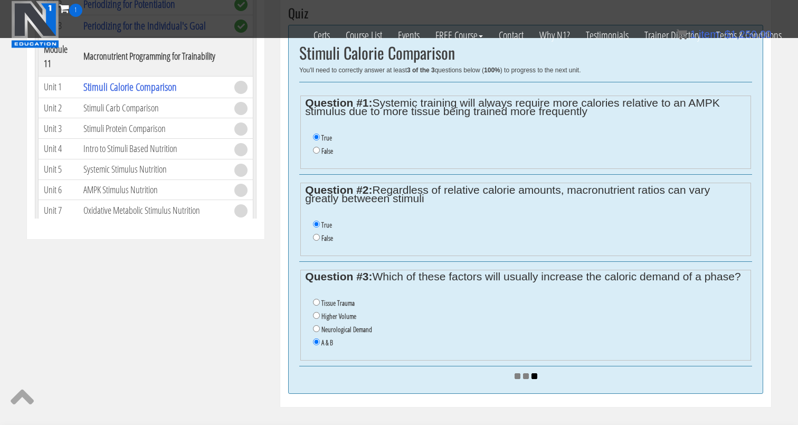
scroll to position [2303, 0]
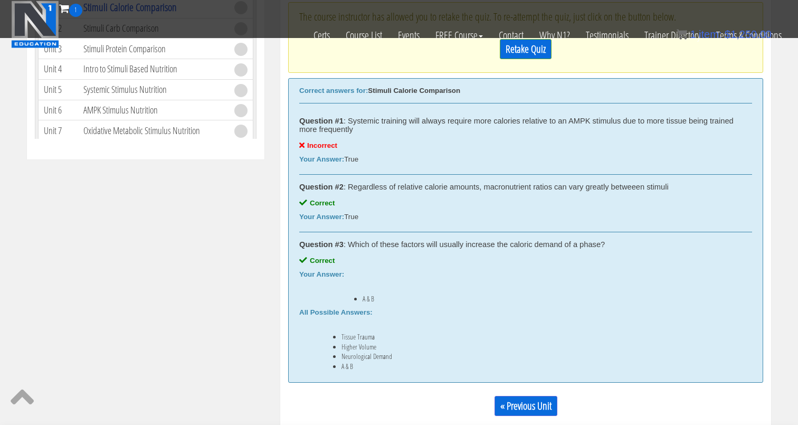
scroll to position [508, 0]
click at [530, 55] on link "Retake Quiz" at bounding box center [525, 49] width 52 height 20
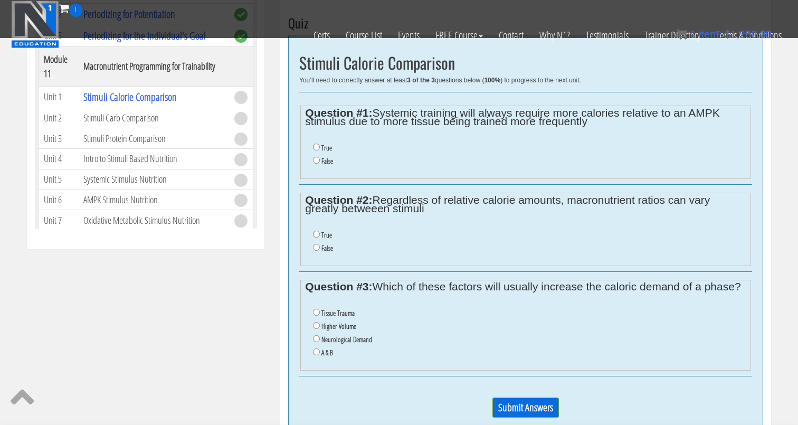
scroll to position [455, 0]
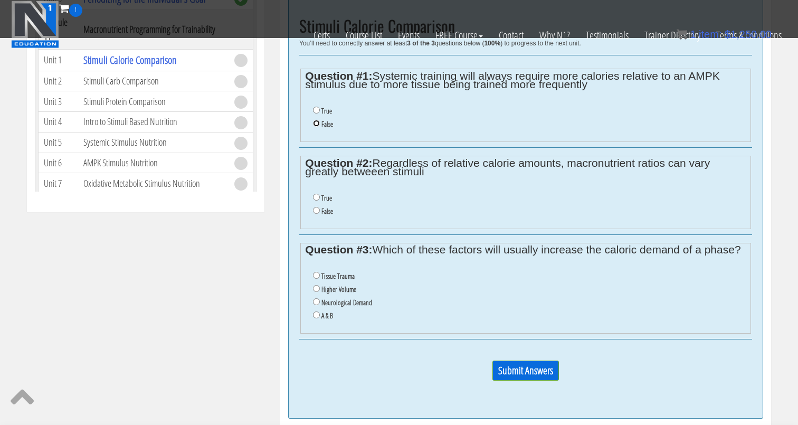
click at [318, 120] on input "False" at bounding box center [316, 123] width 7 height 7
radio input "true"
click at [324, 197] on label "True" at bounding box center [326, 198] width 11 height 8
click at [320, 197] on input "True" at bounding box center [316, 197] width 7 height 7
radio input "true"
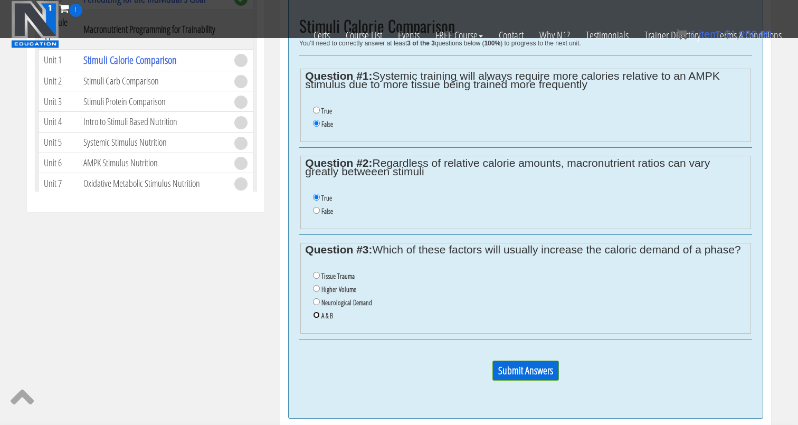
click at [317, 312] on input "A & B" at bounding box center [316, 314] width 7 height 7
radio input "true"
click at [507, 364] on input "Submit Answers" at bounding box center [525, 370] width 66 height 20
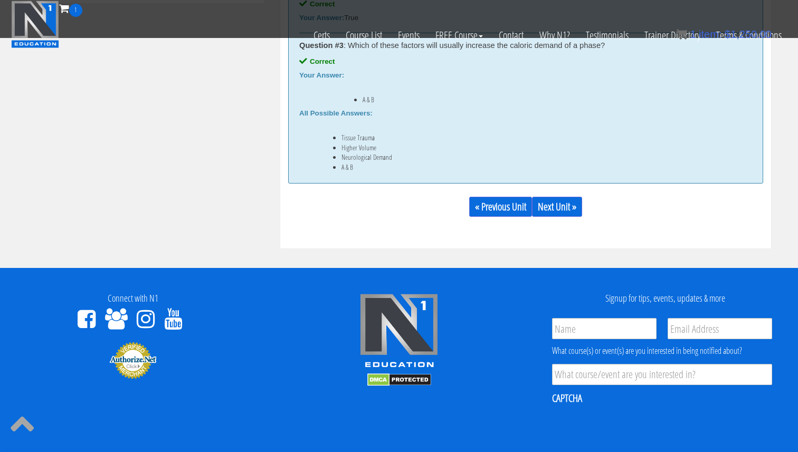
scroll to position [801, 0]
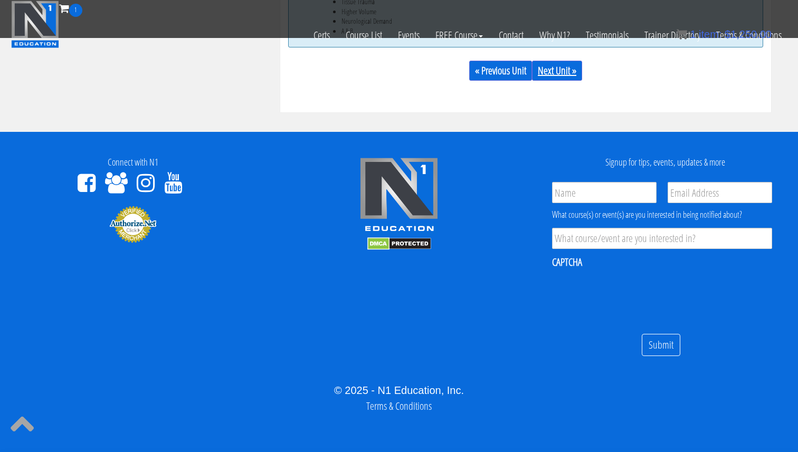
click at [549, 65] on link "Next Unit »" at bounding box center [557, 71] width 50 height 20
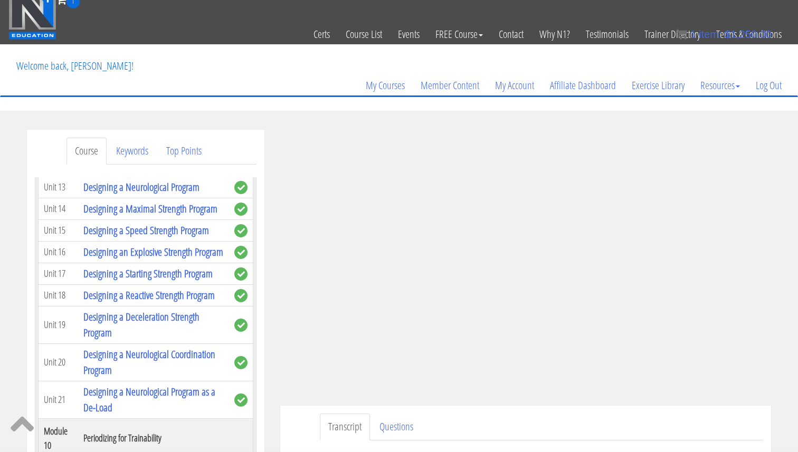
scroll to position [0, 0]
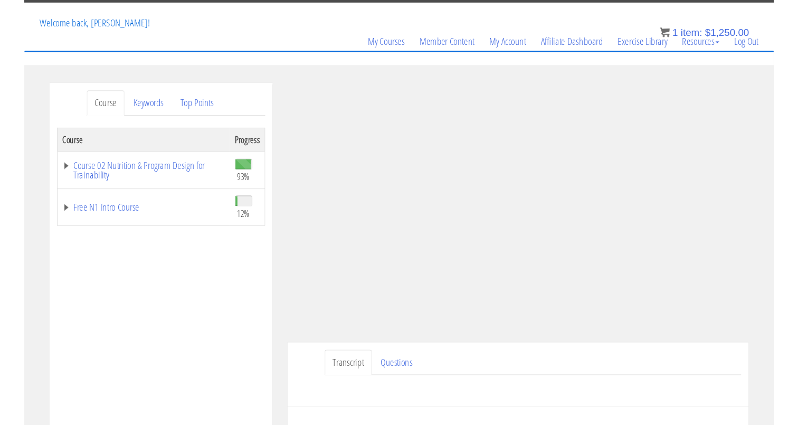
scroll to position [50, 0]
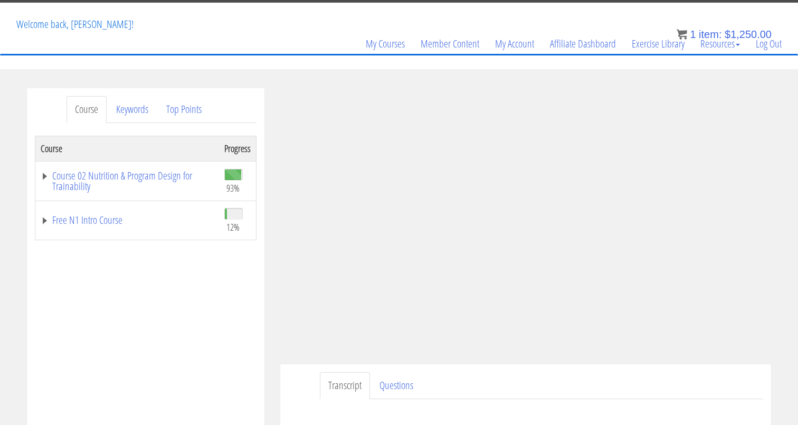
click at [626, 387] on ul "Transcript Questions" at bounding box center [541, 385] width 443 height 27
click at [240, 328] on div "Course Progress Course 02 Nutrition & Program Design for Trainability 93% Modul…" at bounding box center [146, 399] width 222 height 527
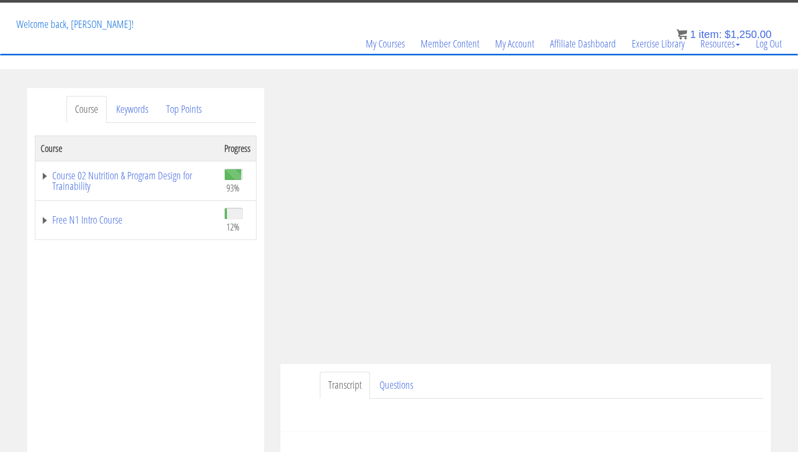
scroll to position [51, 0]
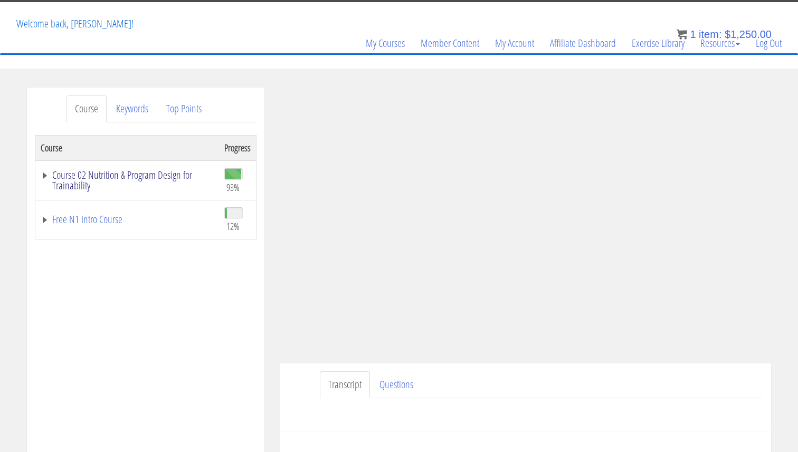
click at [158, 182] on link "Course 02 Nutrition & Program Design for Trainability" at bounding box center [127, 180] width 173 height 21
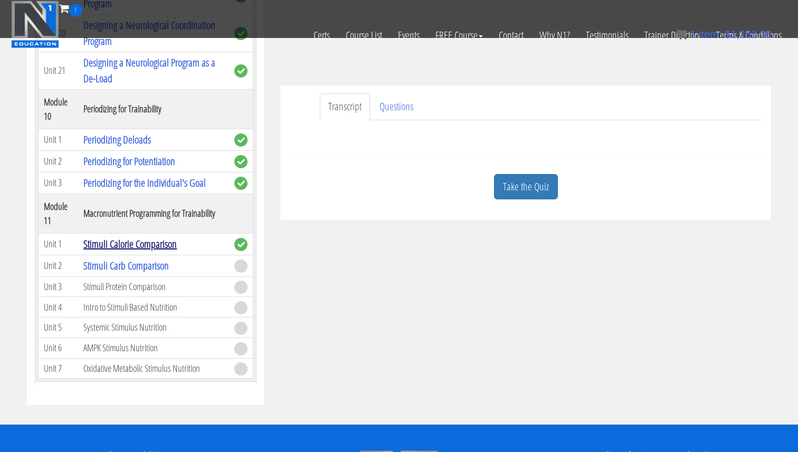
scroll to position [236, 0]
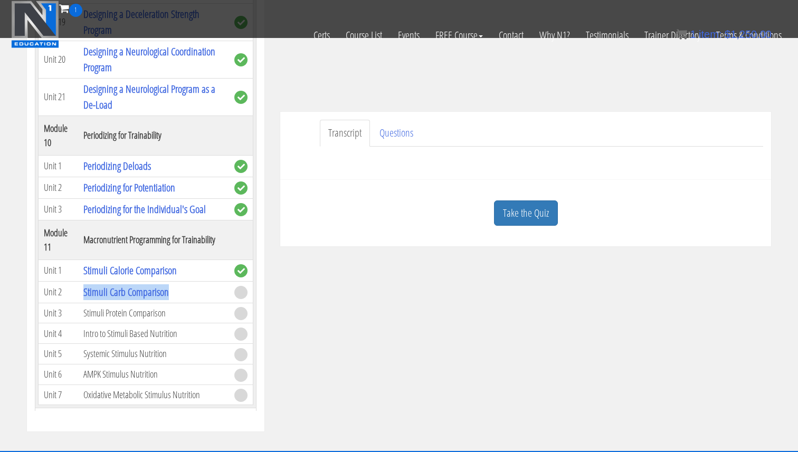
drag, startPoint x: 177, startPoint y: 248, endPoint x: 79, endPoint y: 247, distance: 98.1
click at [79, 281] on td "Stimuli Carb Comparison" at bounding box center [153, 292] width 151 height 22
copy link "Stimuli Carb Comparison"
click at [532, 201] on link "Take the Quiz" at bounding box center [526, 213] width 64 height 26
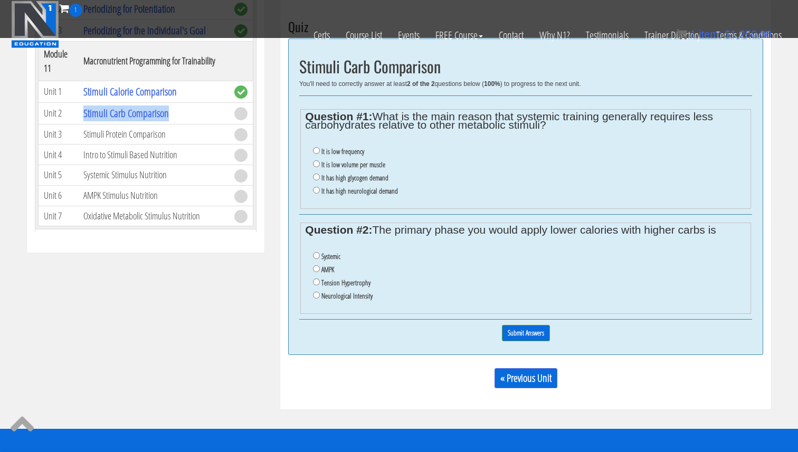
scroll to position [412, 0]
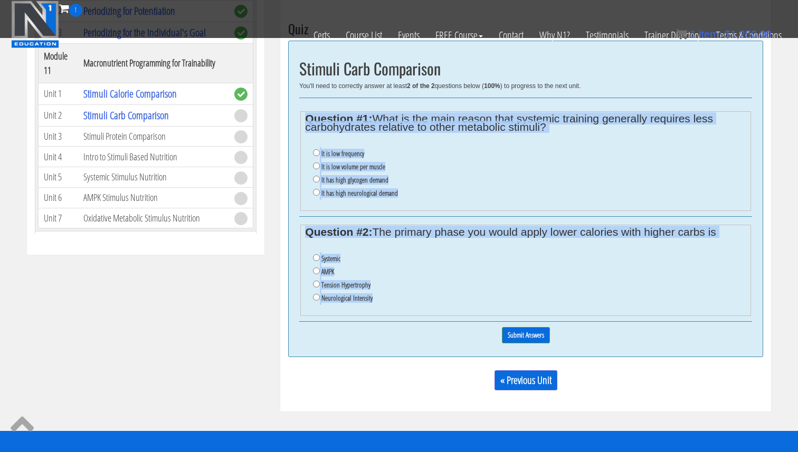
drag, startPoint x: 385, startPoint y: 309, endPoint x: 303, endPoint y: 109, distance: 215.8
click at [302, 109] on div "Stimuli Carb Comparison You'll need to correctly answer at least 2 of the 2 que…" at bounding box center [525, 199] width 475 height 316
copy div "Question #1: What is the main reason that systemic training generally requires …"
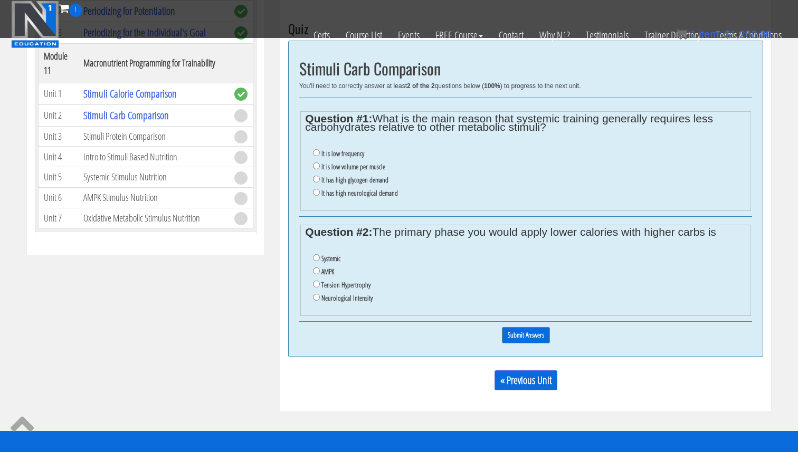
click at [342, 168] on label "It is low volume per muscle" at bounding box center [353, 166] width 64 height 8
click at [320, 168] on input "It is low volume per muscle" at bounding box center [316, 165] width 7 height 7
radio input "true"
drag, startPoint x: 329, startPoint y: 271, endPoint x: 414, endPoint y: 296, distance: 88.1
click at [331, 271] on label "AMPK" at bounding box center [327, 271] width 13 height 8
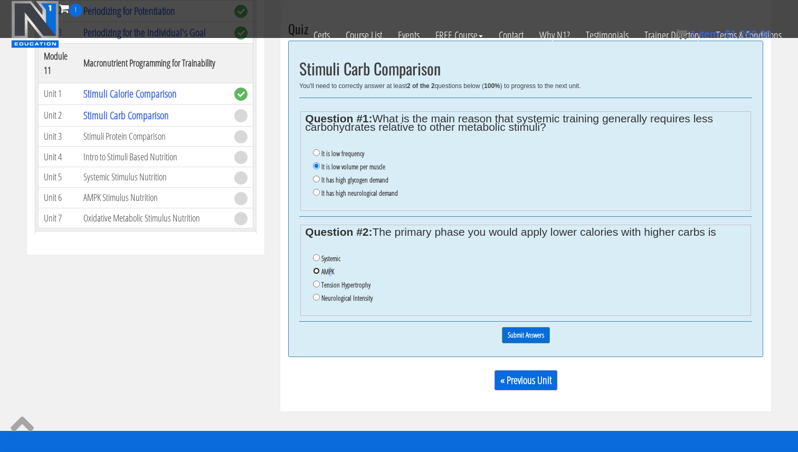
click at [315, 272] on input "AMPK" at bounding box center [316, 270] width 7 height 7
radio input "true"
click at [517, 334] on input "Submit Answers" at bounding box center [526, 335] width 48 height 16
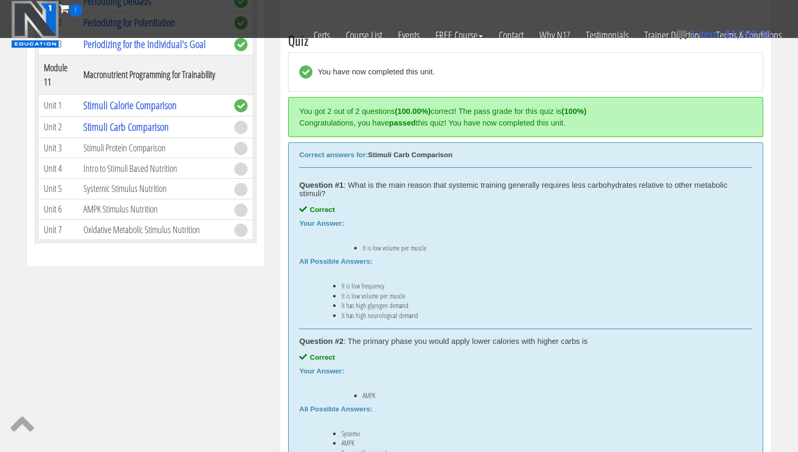
scroll to position [400, 0]
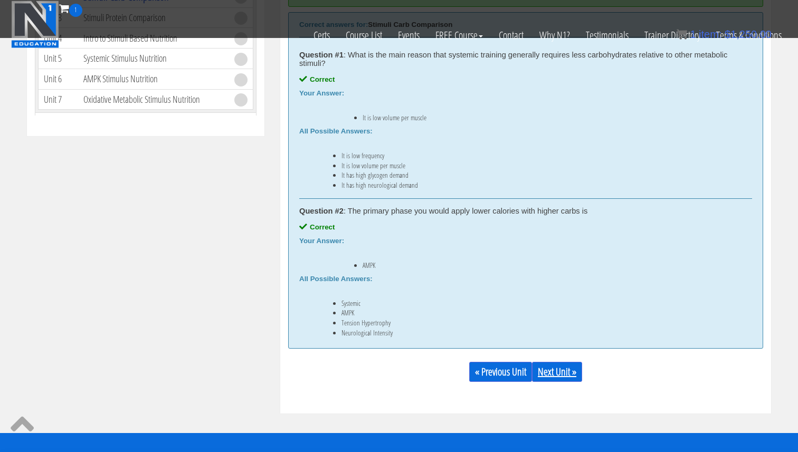
click at [544, 364] on link "Next Unit »" at bounding box center [557, 372] width 50 height 20
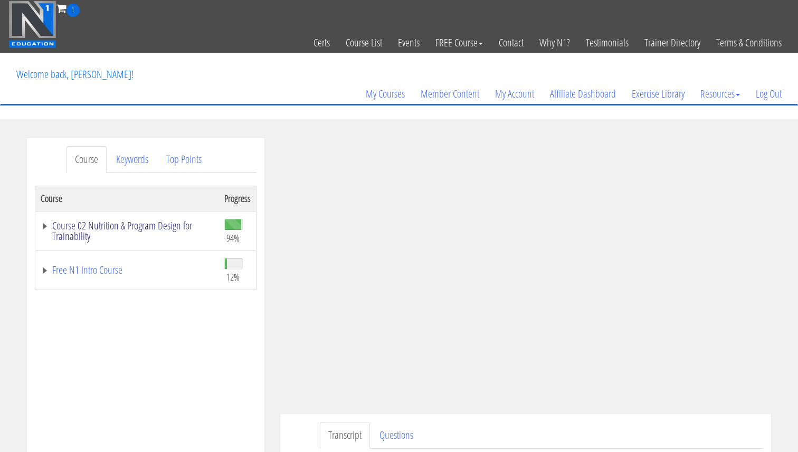
click at [165, 223] on link "Course 02 Nutrition & Program Design for Trainability" at bounding box center [127, 230] width 173 height 21
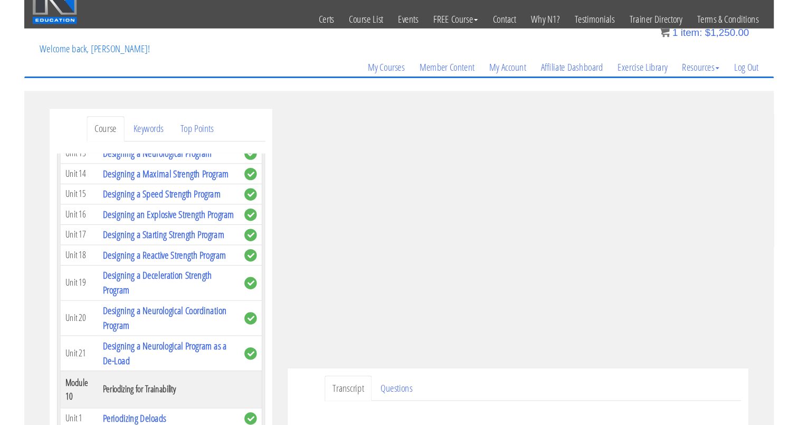
scroll to position [2305, 0]
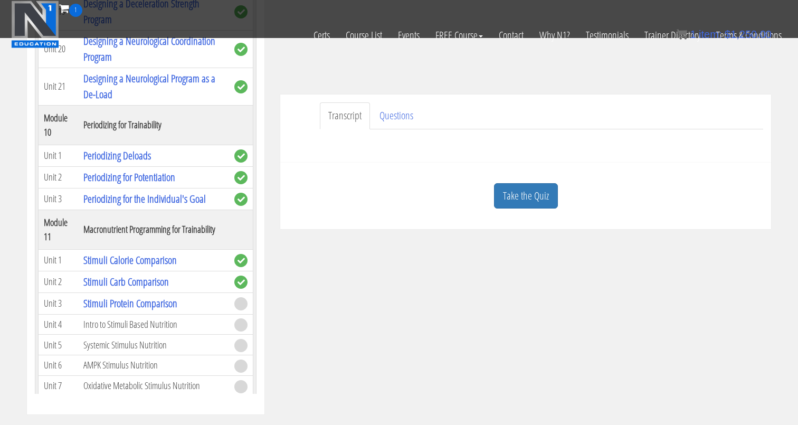
click at [434, 248] on div "Course Keywords Top Points Course Progress Course 02 Nutrition & Program Design…" at bounding box center [399, 116] width 760 height 595
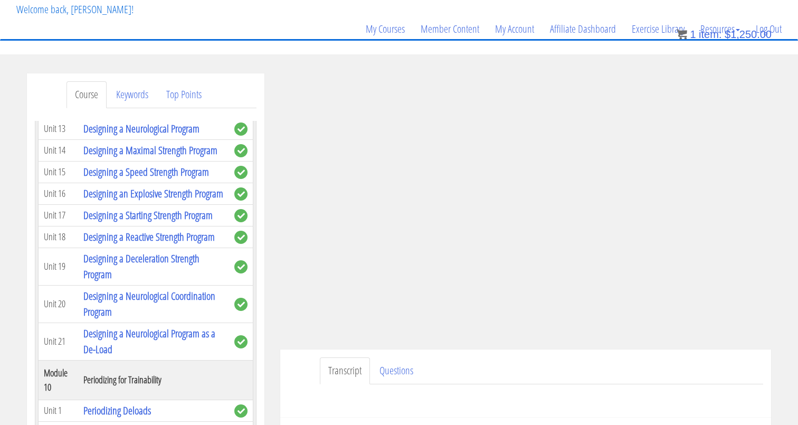
scroll to position [67, 0]
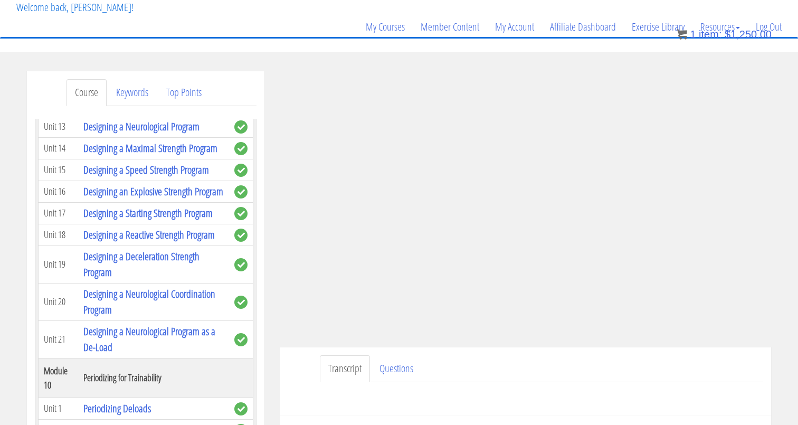
click at [430, 405] on div "Have a question on this unit? Please submit it here: Name * First Last Email * *" at bounding box center [525, 394] width 475 height 25
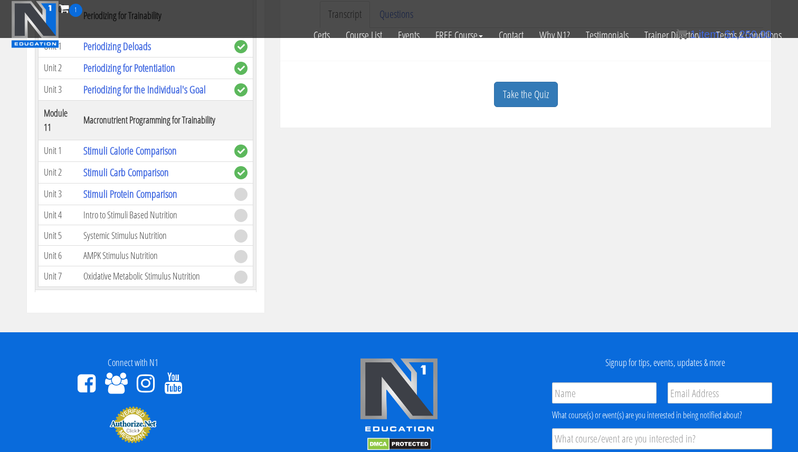
scroll to position [380, 0]
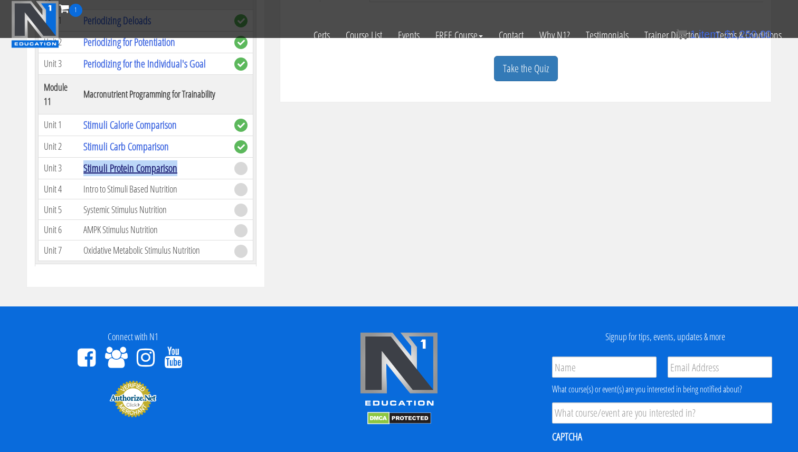
drag, startPoint x: 175, startPoint y: 120, endPoint x: 84, endPoint y: 116, distance: 90.3
click at [84, 157] on td "Stimuli Protein Comparison" at bounding box center [153, 168] width 151 height 22
copy link "Stimuli Protein Comparison"
click at [524, 84] on div "Take the Quiz" at bounding box center [525, 68] width 475 height 51
click at [530, 77] on link "Take the Quiz" at bounding box center [526, 69] width 64 height 26
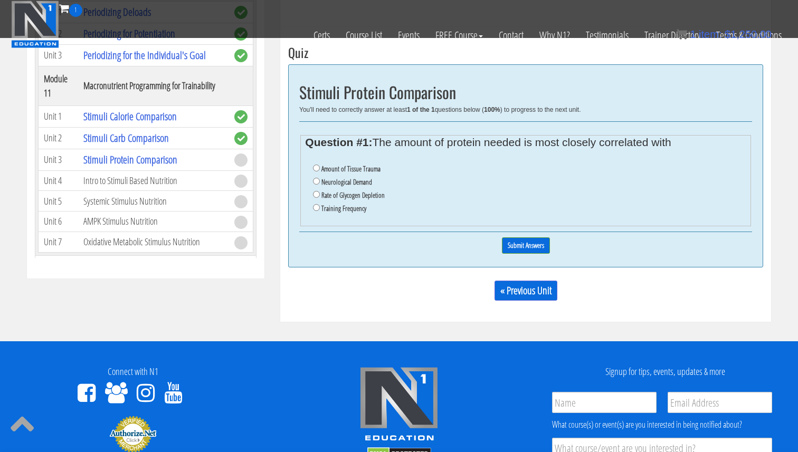
scroll to position [391, 0]
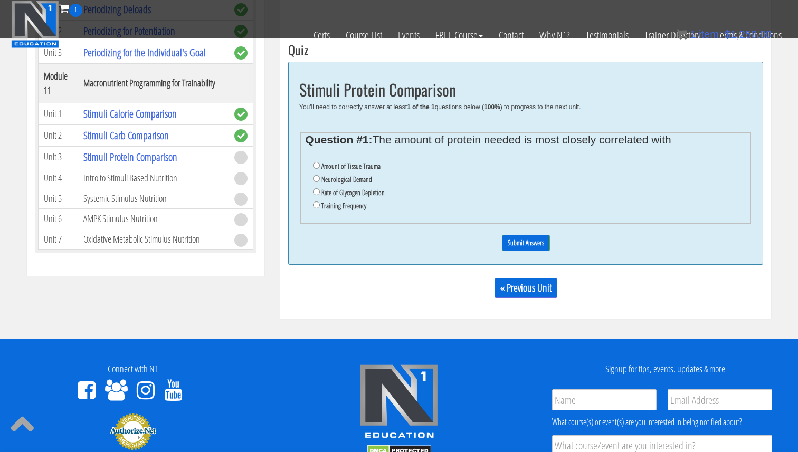
click at [361, 165] on label "Amount of Tissue Trauma" at bounding box center [350, 166] width 59 height 8
click at [320, 165] on input "Amount of Tissue Trauma" at bounding box center [316, 165] width 7 height 7
radio input "true"
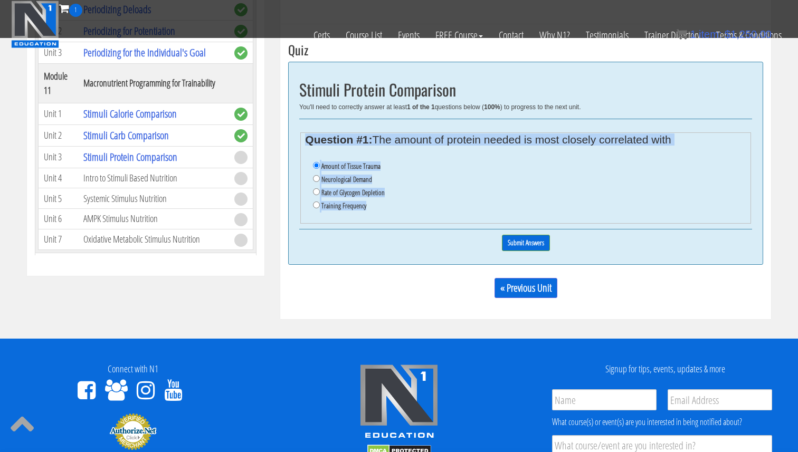
drag, startPoint x: 339, startPoint y: 185, endPoint x: 296, endPoint y: 121, distance: 76.1
click at [296, 121] on div "Stimuli Protein Comparison You'll need to correctly answer at least 1 of the 1 …" at bounding box center [525, 163] width 475 height 203
copy fieldset "Question #1: The amount of protein needed is most closely correlated with Amoun…"
click at [537, 251] on input "Submit Answers" at bounding box center [526, 243] width 48 height 16
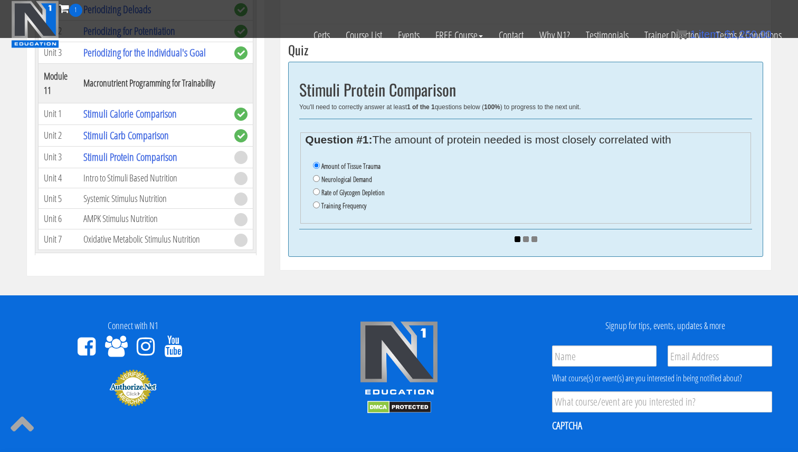
click at [540, 247] on div "Uploading: 100% Submit Answers" at bounding box center [525, 238] width 453 height 19
click at [458, 207] on li "Training Frequency" at bounding box center [529, 205] width 433 height 13
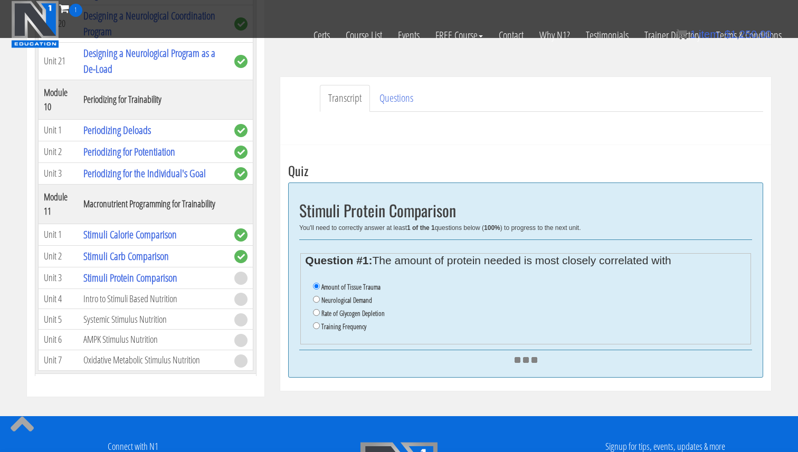
scroll to position [271, 0]
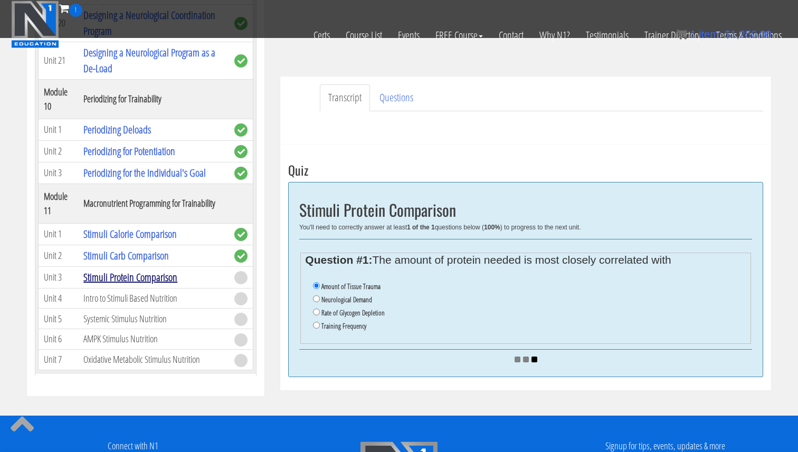
click at [146, 270] on link "Stimuli Protein Comparison" at bounding box center [130, 277] width 94 height 14
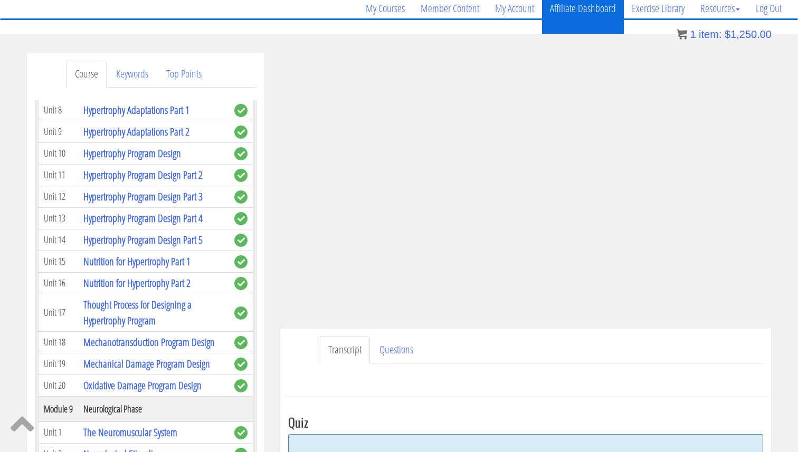
scroll to position [0, 0]
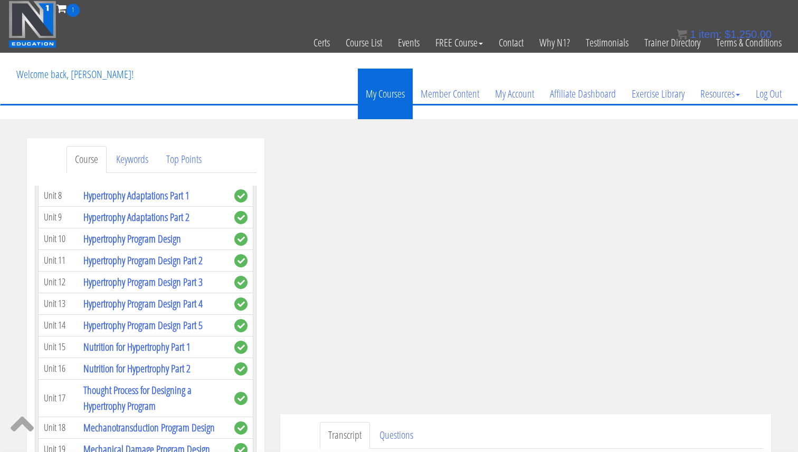
click at [373, 87] on link "My Courses" at bounding box center [385, 94] width 55 height 51
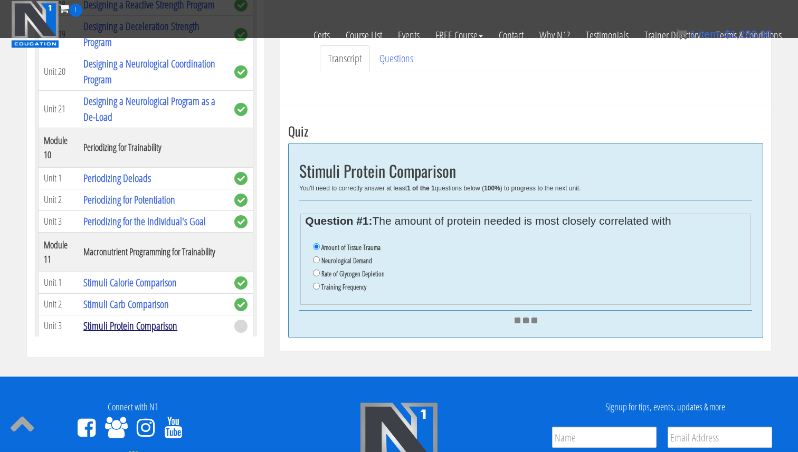
scroll to position [2213, 0]
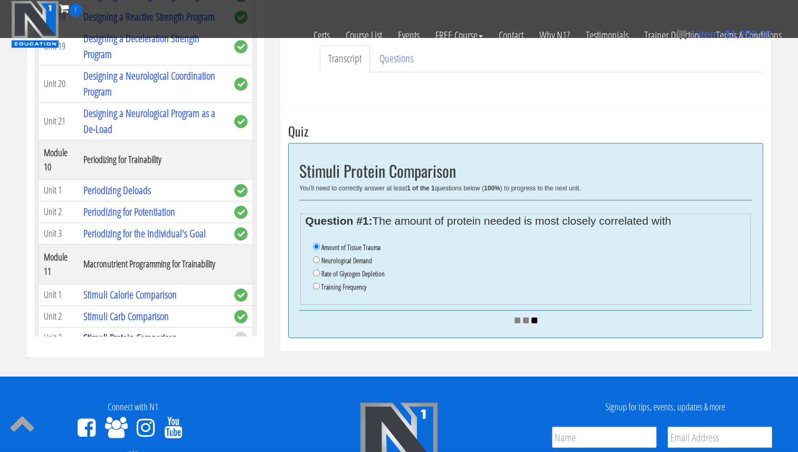
click at [160, 331] on link "Stimuli Protein Comparison" at bounding box center [130, 338] width 94 height 14
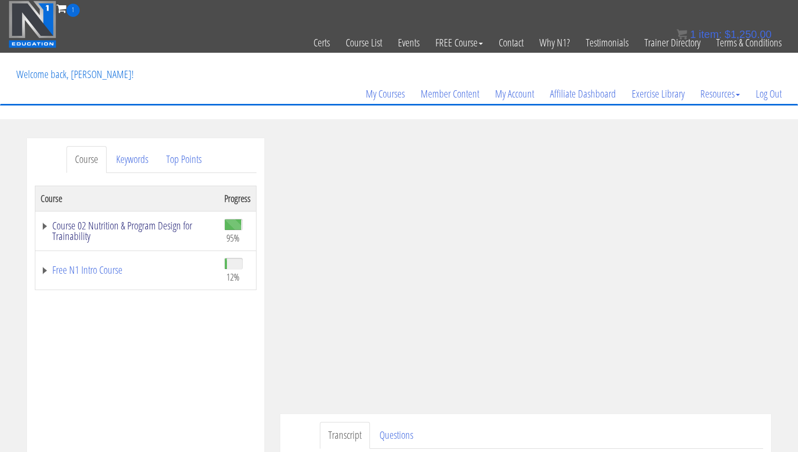
click at [144, 229] on link "Course 02 Nutrition & Program Design for Trainability" at bounding box center [127, 230] width 173 height 21
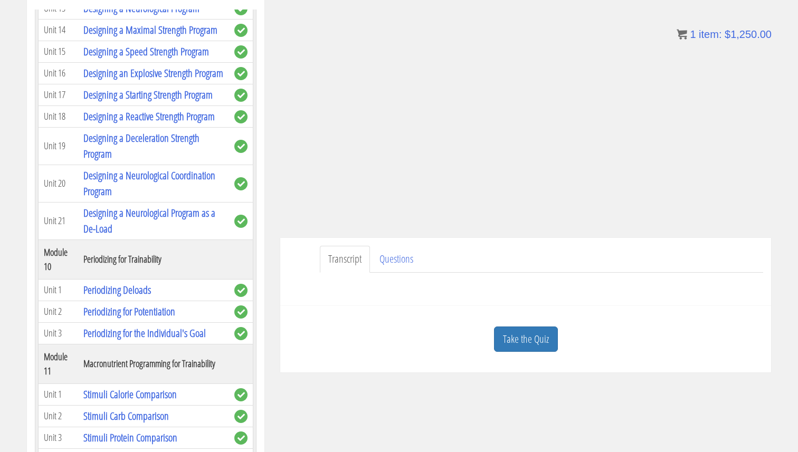
scroll to position [179, 0]
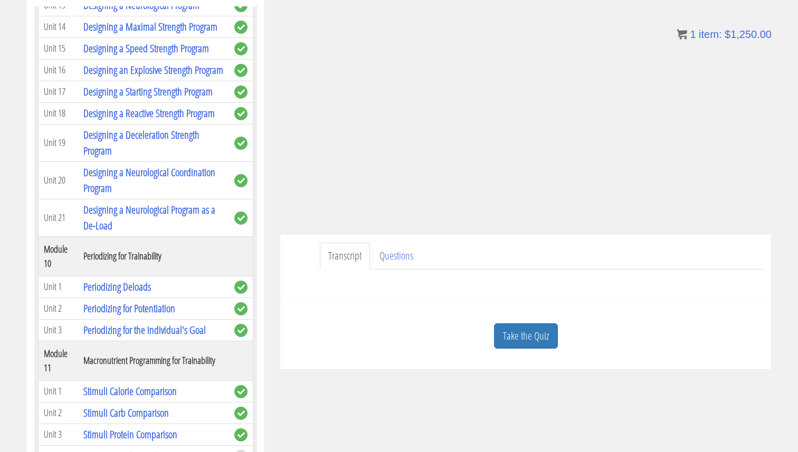
click at [159, 449] on link "Intro to Stimuli Based Nutrition" at bounding box center [136, 456] width 107 height 14
click at [175, 449] on link "Intro to Stimuli Based Nutrition" at bounding box center [136, 456] width 107 height 14
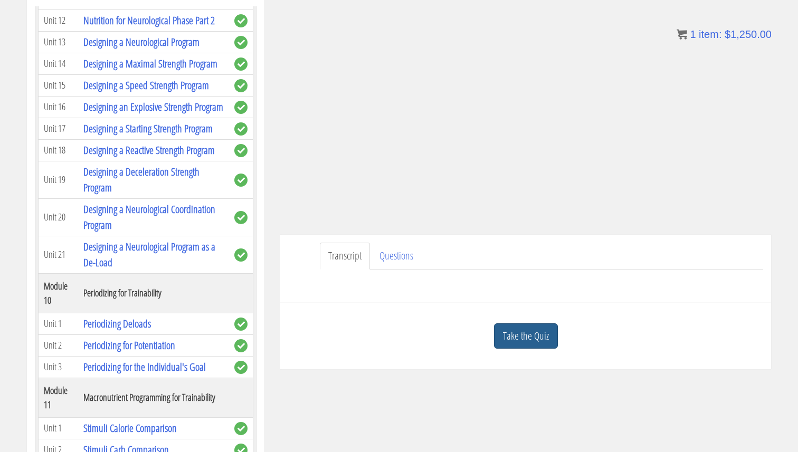
scroll to position [2276, 0]
click at [546, 333] on link "Take the Quiz" at bounding box center [526, 336] width 64 height 26
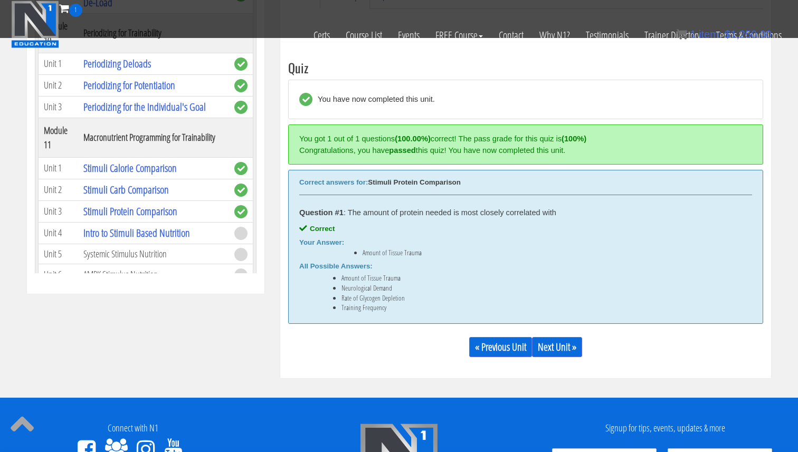
scroll to position [379, 0]
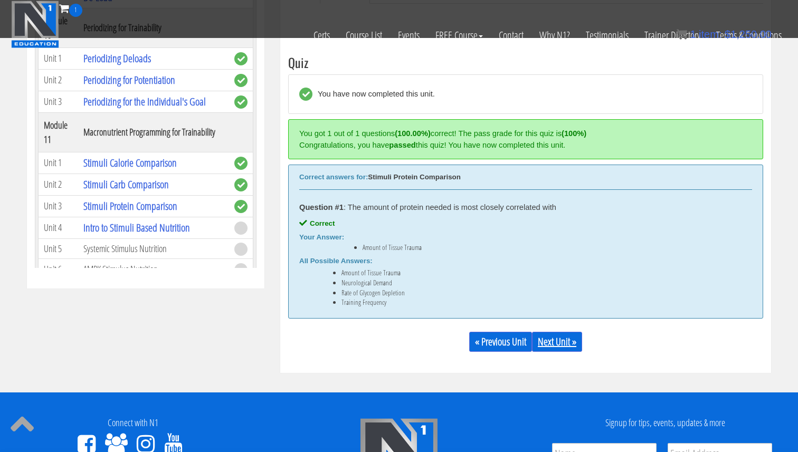
click at [562, 348] on link "Next Unit »" at bounding box center [557, 342] width 50 height 20
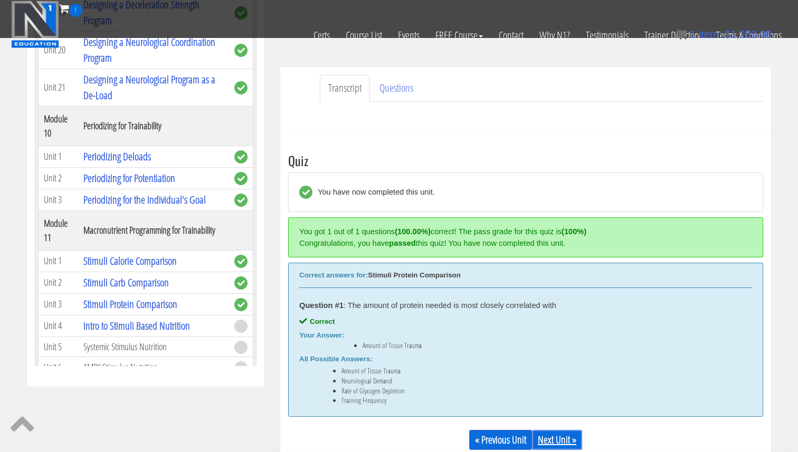
scroll to position [279, 0]
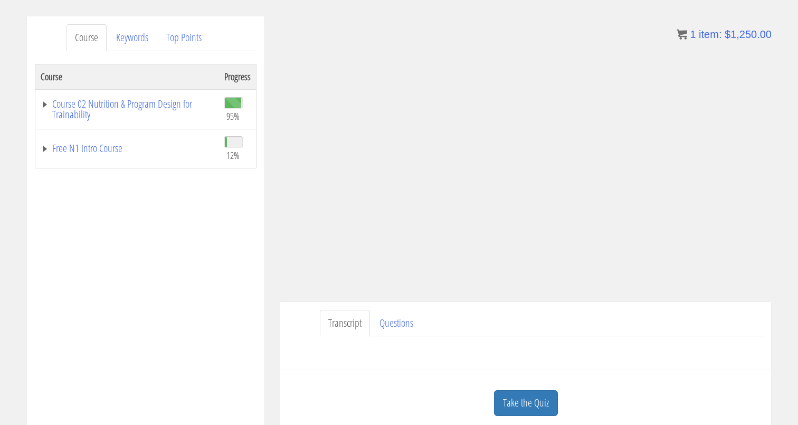
scroll to position [122, 0]
click at [258, 273] on div "Course Keywords Top Points Course Progress Course 02 Nutrition & Program Design…" at bounding box center [145, 313] width 237 height 595
click at [170, 103] on link "Course 02 Nutrition & Program Design for Trainability" at bounding box center [127, 107] width 173 height 21
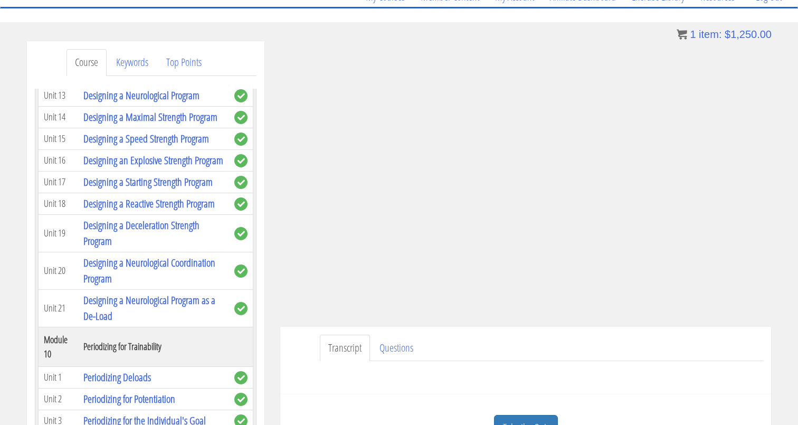
scroll to position [99, 0]
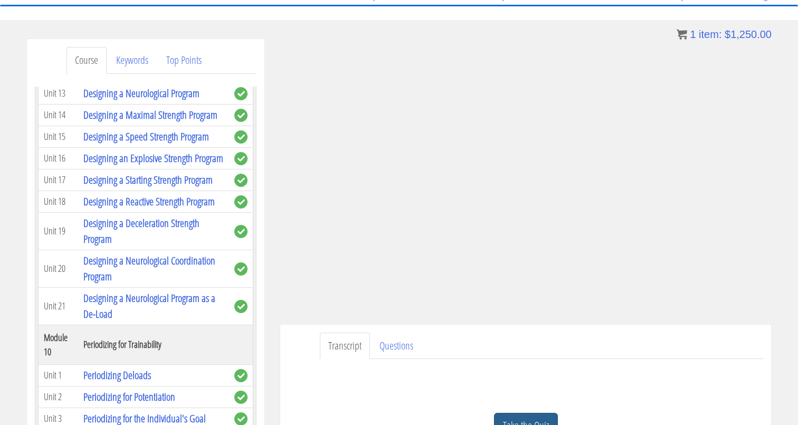
click at [525, 411] on div "Take the Quiz" at bounding box center [525, 425] width 475 height 51
click at [525, 415] on link "Take the Quiz" at bounding box center [526, 425] width 64 height 26
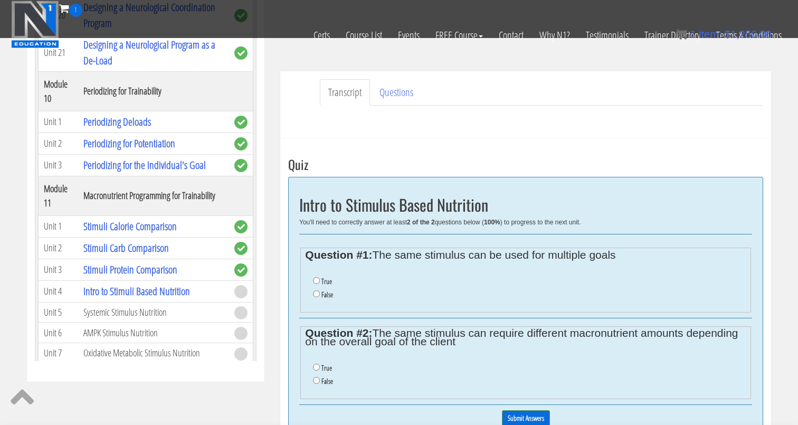
scroll to position [286, 0]
click at [316, 294] on input "False" at bounding box center [316, 293] width 7 height 7
radio input "true"
click at [316, 279] on input "True" at bounding box center [316, 279] width 7 height 7
radio input "true"
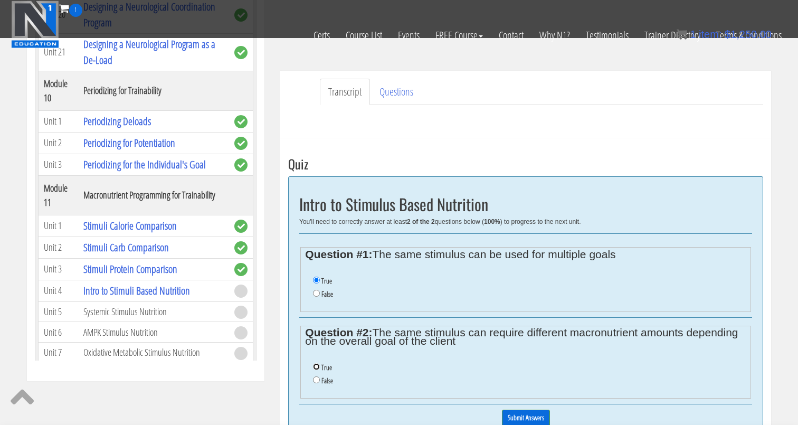
click at [316, 366] on input "True" at bounding box center [316, 366] width 7 height 7
radio input "true"
click at [527, 411] on input "Submit Answers" at bounding box center [526, 417] width 48 height 16
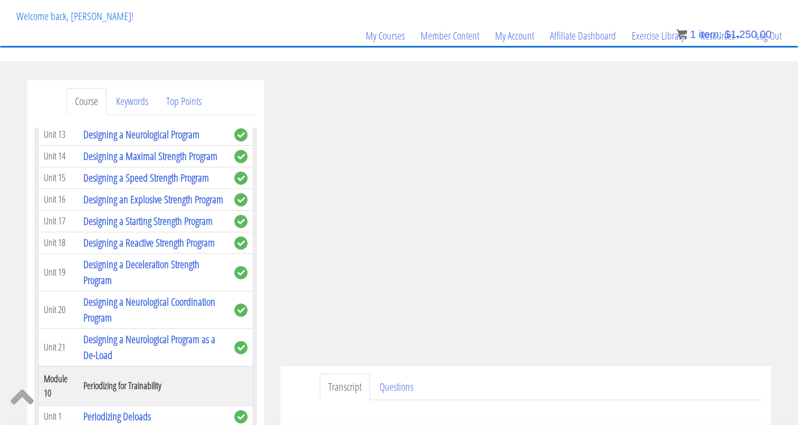
scroll to position [57, 0]
click at [510, 376] on ul "Transcript Questions" at bounding box center [541, 387] width 443 height 27
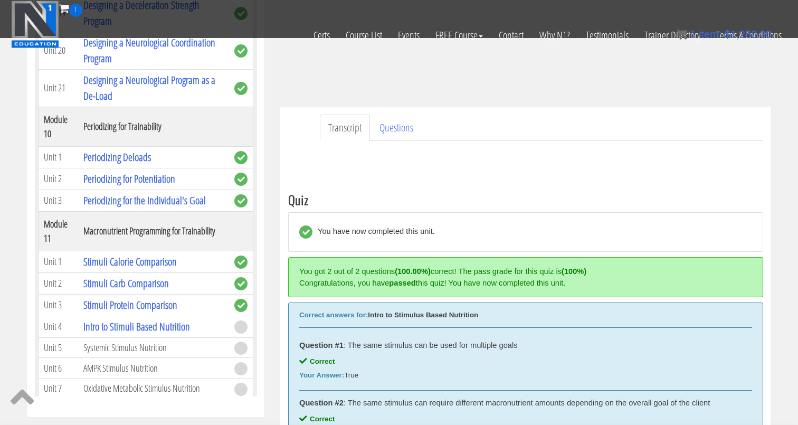
scroll to position [251, 0]
drag, startPoint x: 203, startPoint y: 268, endPoint x: 79, endPoint y: 266, distance: 123.4
click at [79, 315] on td "Intro to Stimuli Based Nutrition" at bounding box center [153, 326] width 151 height 22
copy link "Intro to Stimuli Based Nutrition"
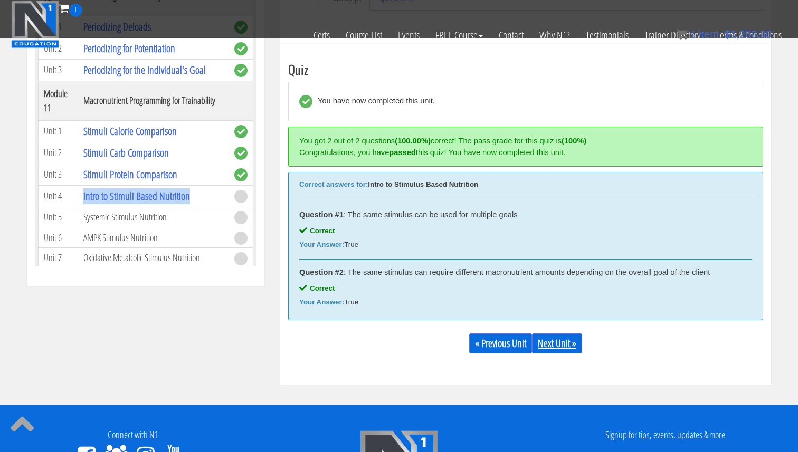
scroll to position [389, 0]
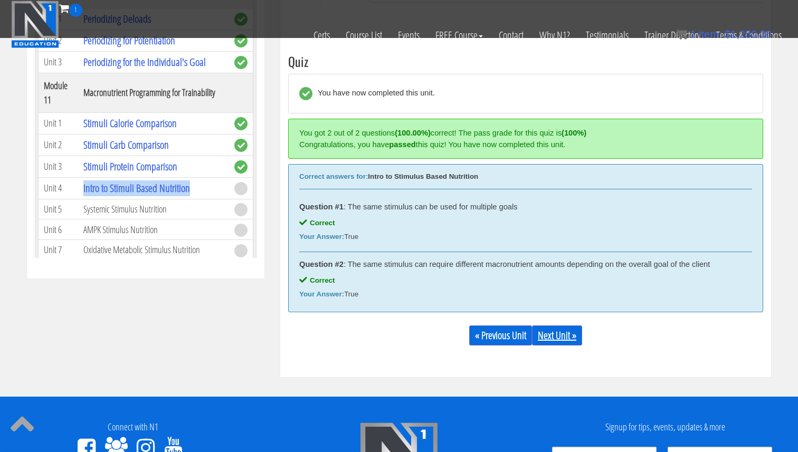
click at [567, 337] on link "Next Unit »" at bounding box center [557, 335] width 50 height 20
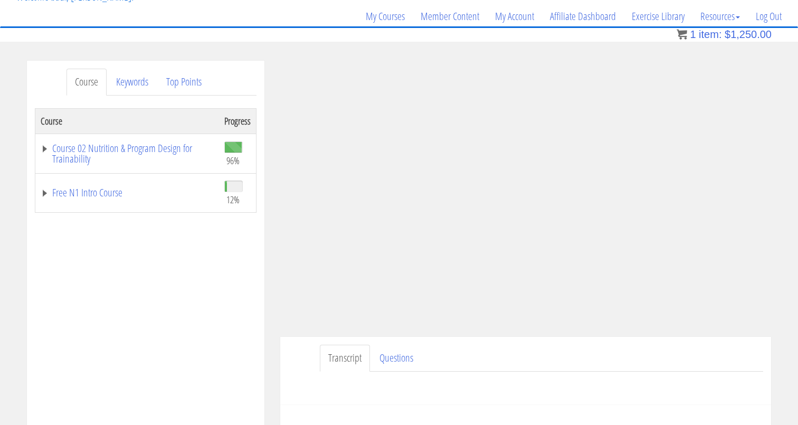
scroll to position [68, 0]
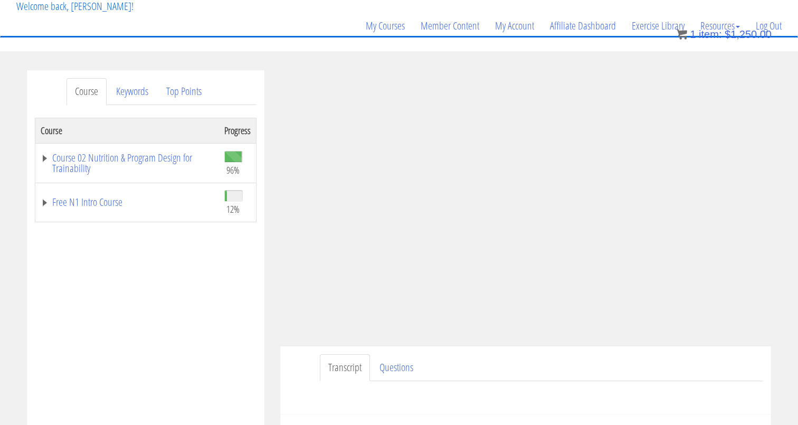
click at [273, 63] on section "Course Keywords Top Points Course Progress Course 02 Nutrition & Program Design…" at bounding box center [399, 368] width 798 height 634
click at [163, 162] on link "Course 02 Nutrition & Program Design for Trainability" at bounding box center [127, 162] width 173 height 21
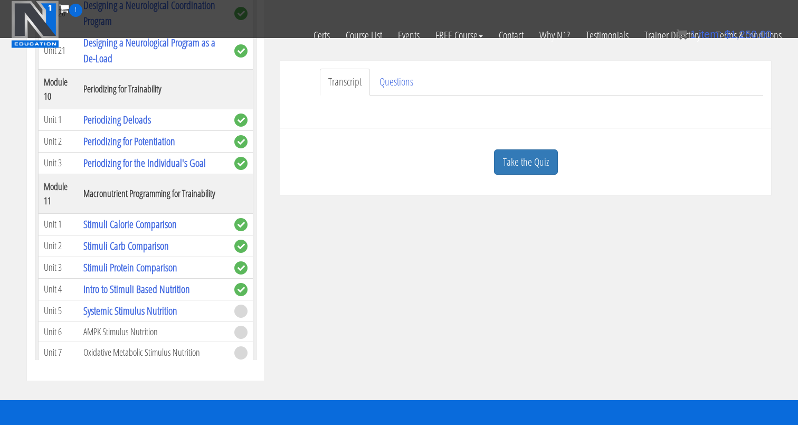
scroll to position [277, 0]
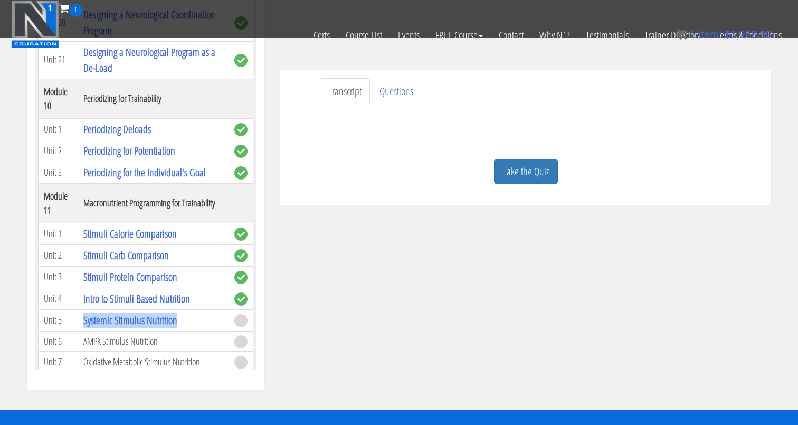
drag, startPoint x: 197, startPoint y: 264, endPoint x: 83, endPoint y: 268, distance: 114.5
click at [83, 309] on td "Systemic Stimulus Nutrition" at bounding box center [153, 320] width 151 height 22
copy link "Systemic Stimulus Nutrition"
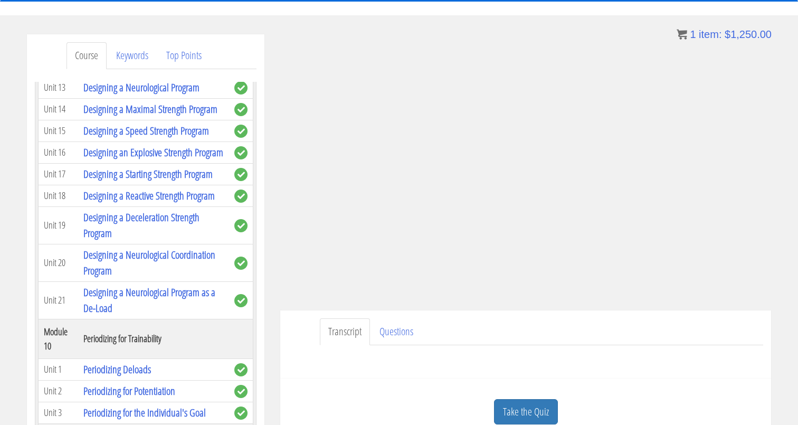
scroll to position [104, 0]
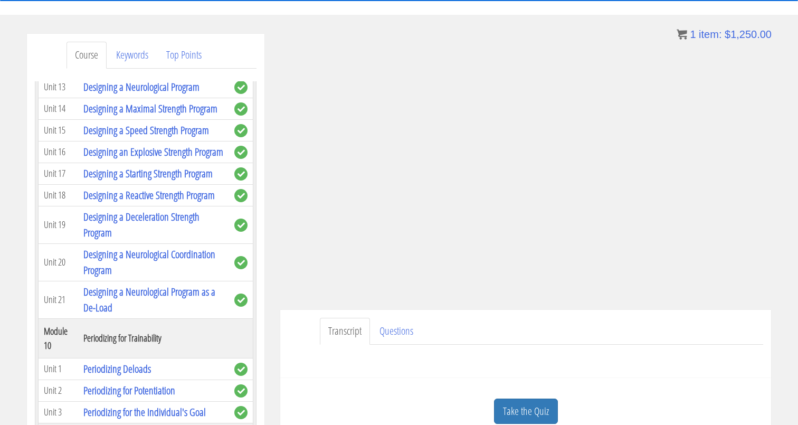
click at [490, 369] on div "Have a question on this unit? Please submit it here: Name * First Last Email * *" at bounding box center [525, 356] width 475 height 25
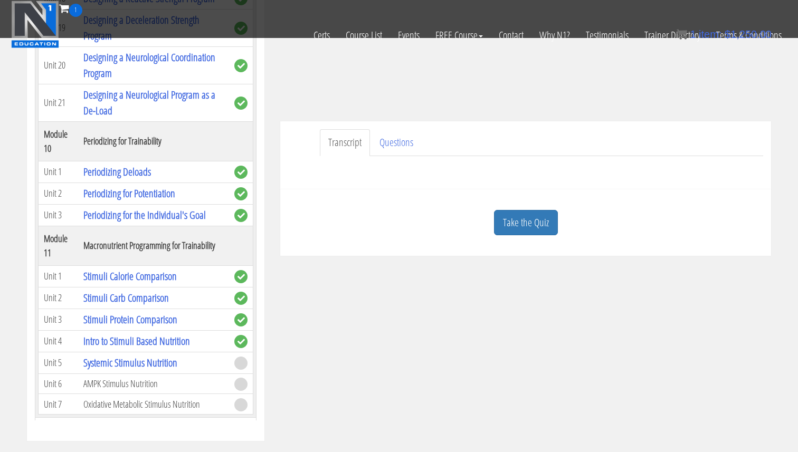
scroll to position [191, 0]
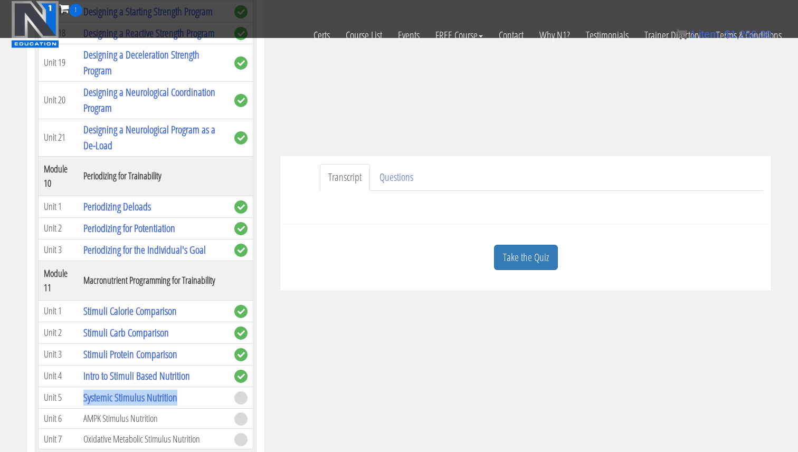
drag, startPoint x: 186, startPoint y: 352, endPoint x: 83, endPoint y: 349, distance: 103.4
click at [83, 387] on td "Systemic Stimulus Nutrition" at bounding box center [153, 398] width 151 height 22
copy link "Systemic Stimulus Nutrition"
click at [383, 315] on div "Course Keywords Top Points Course Progress Course 02 Nutrition & Program Design…" at bounding box center [399, 177] width 760 height 595
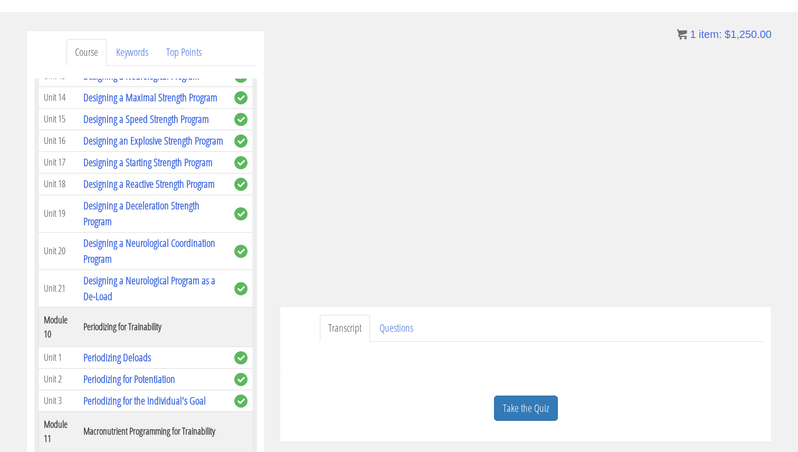
click at [534, 415] on link "Take the Quiz" at bounding box center [526, 409] width 64 height 26
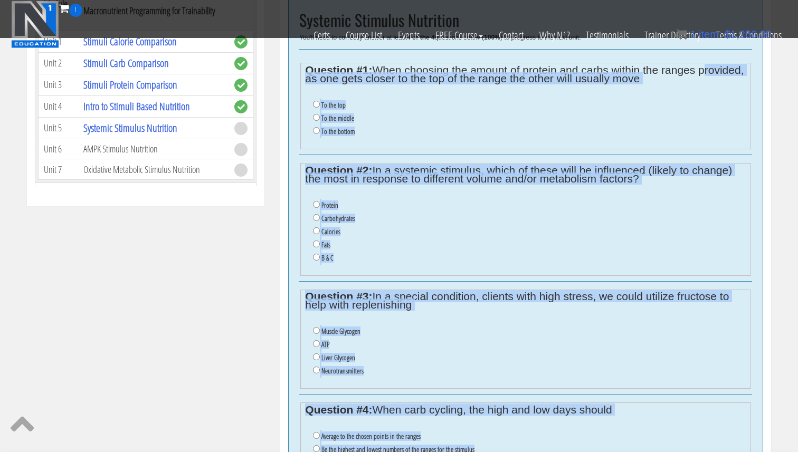
scroll to position [462, 0]
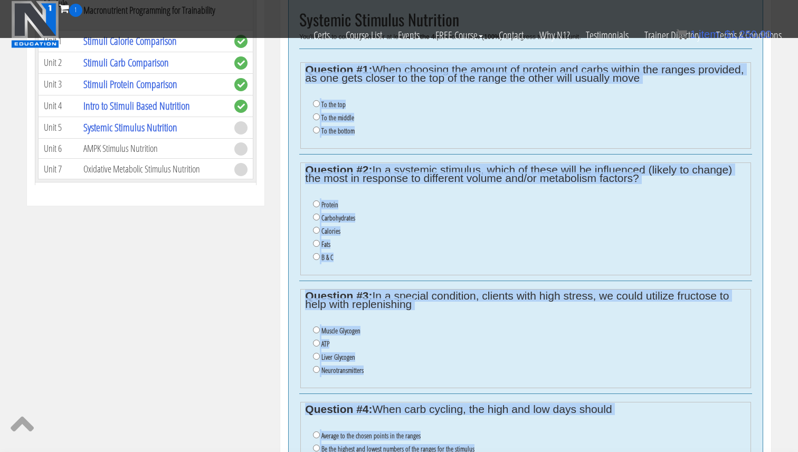
drag, startPoint x: 441, startPoint y: 325, endPoint x: 298, endPoint y: 70, distance: 292.8
click at [297, 70] on div "Systemic Stimulus Nutrition You'll need to correctly answer at least 4 of the 4…" at bounding box center [525, 257] width 475 height 530
copy div "Question #1: When choosing the amount of protein and carbs within the ranges pr…"
click at [343, 220] on label "Carbohydrates" at bounding box center [338, 218] width 34 height 8
click at [320, 220] on input "Carbohydrates" at bounding box center [316, 217] width 7 height 7
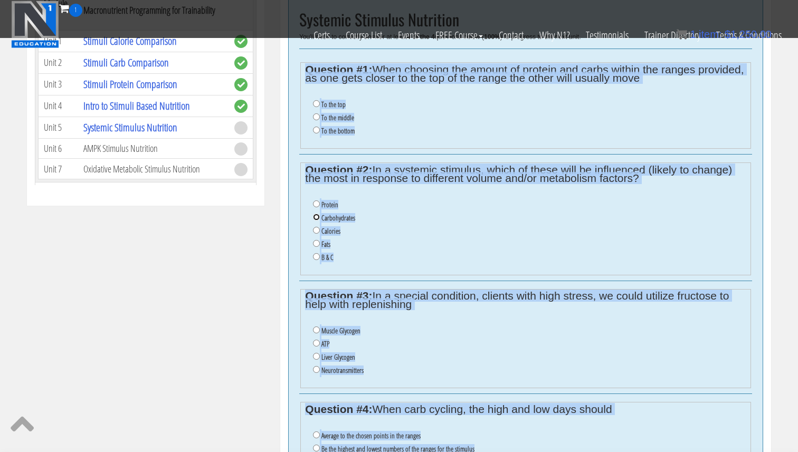
radio input "true"
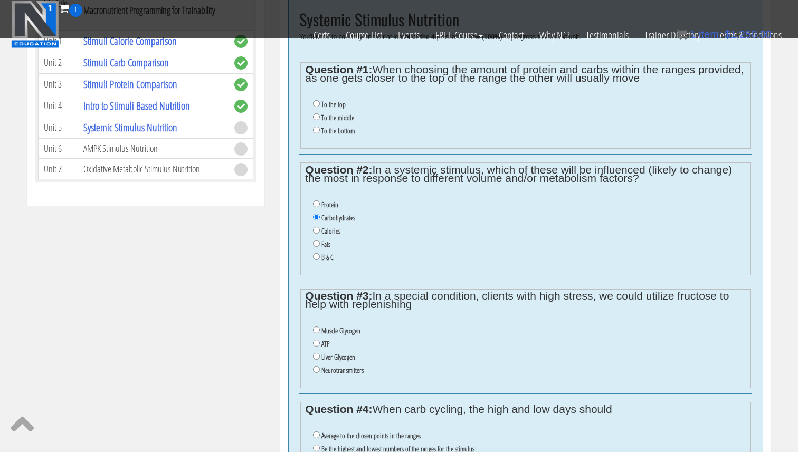
click at [321, 254] on label "B & C" at bounding box center [327, 257] width 12 height 8
click at [320, 254] on input "B & C" at bounding box center [316, 256] width 7 height 7
radio input "true"
click at [338, 131] on label "To the bottom" at bounding box center [337, 131] width 33 height 8
click at [320, 131] on input "To the bottom" at bounding box center [316, 130] width 7 height 7
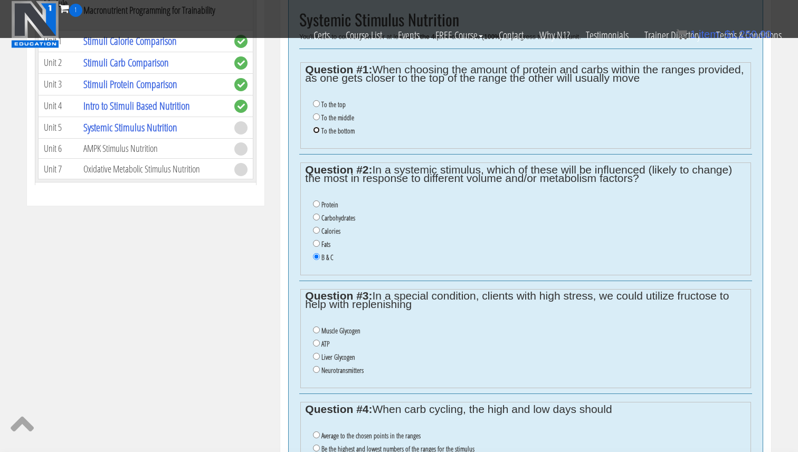
radio input "true"
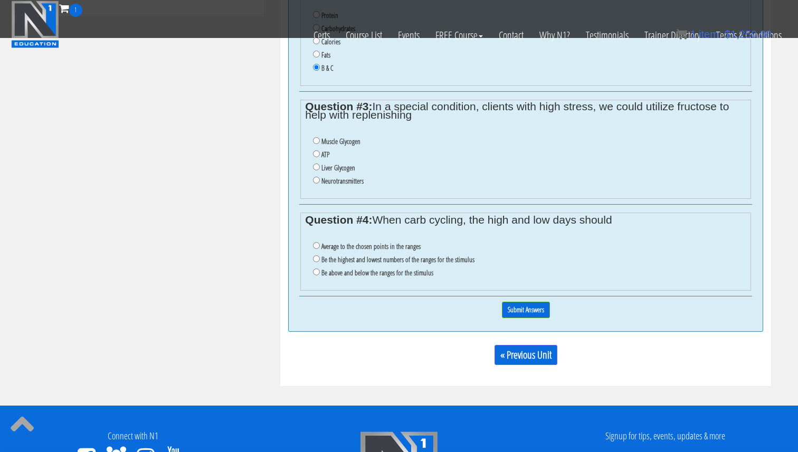
scroll to position [649, 0]
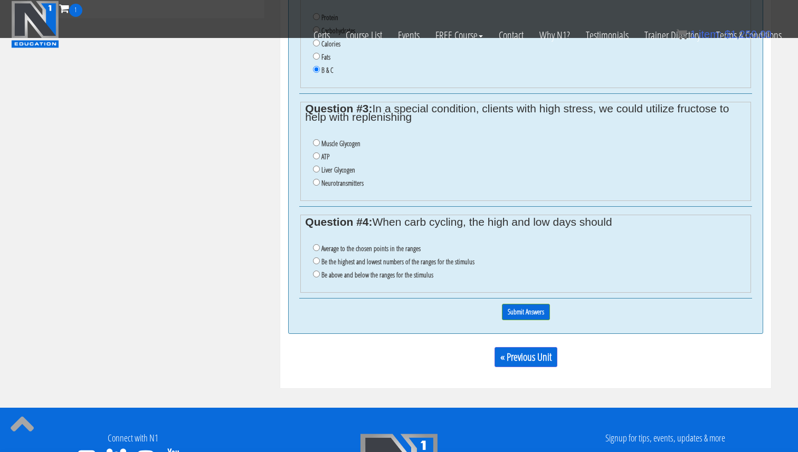
click at [329, 170] on label "Liver Glycogen" at bounding box center [338, 170] width 34 height 8
click at [320, 170] on input "Liver Glycogen" at bounding box center [316, 169] width 7 height 7
radio input "true"
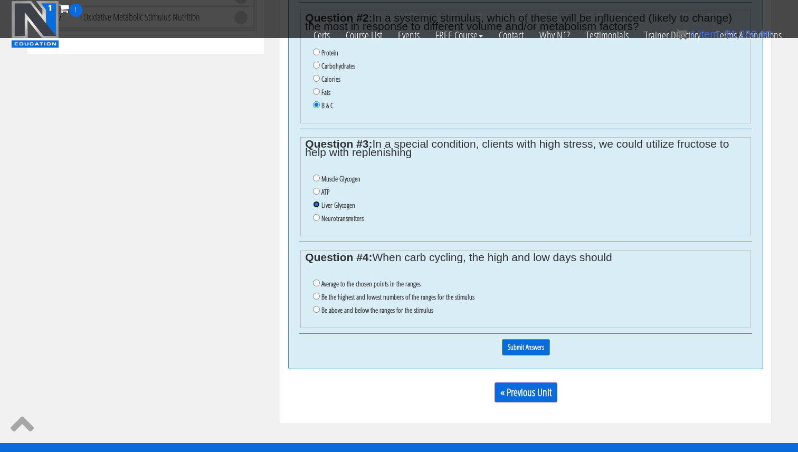
scroll to position [611, 0]
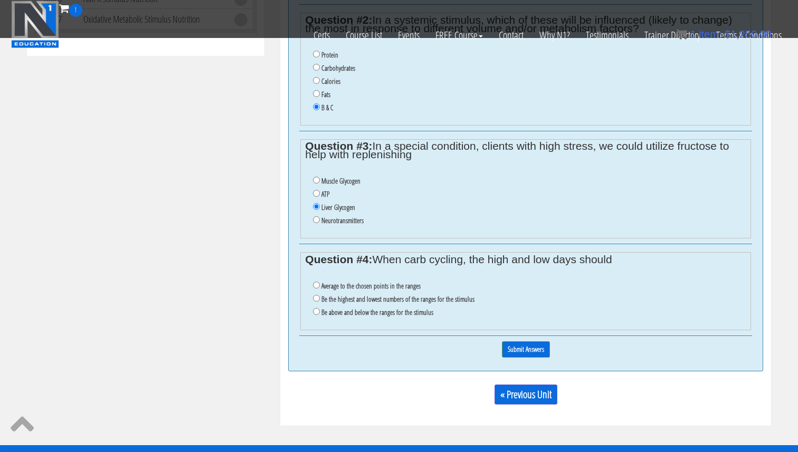
click at [347, 291] on li "Average to the chosen points in the ranges" at bounding box center [529, 286] width 433 height 13
click at [351, 287] on label "Average to the chosen points in the ranges" at bounding box center [370, 286] width 99 height 8
click at [320, 287] on input "Average to the chosen points in the ranges" at bounding box center [316, 285] width 7 height 7
radio input "true"
click at [531, 345] on input "Submit Answers" at bounding box center [526, 349] width 48 height 16
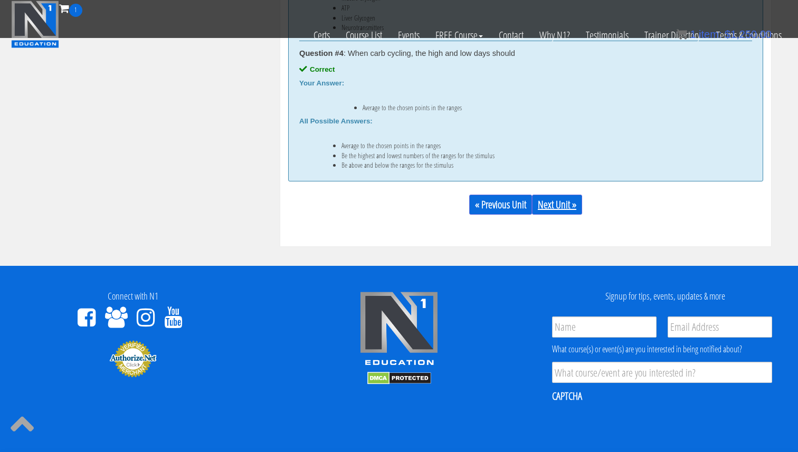
click at [563, 210] on link "Next Unit »" at bounding box center [557, 205] width 50 height 20
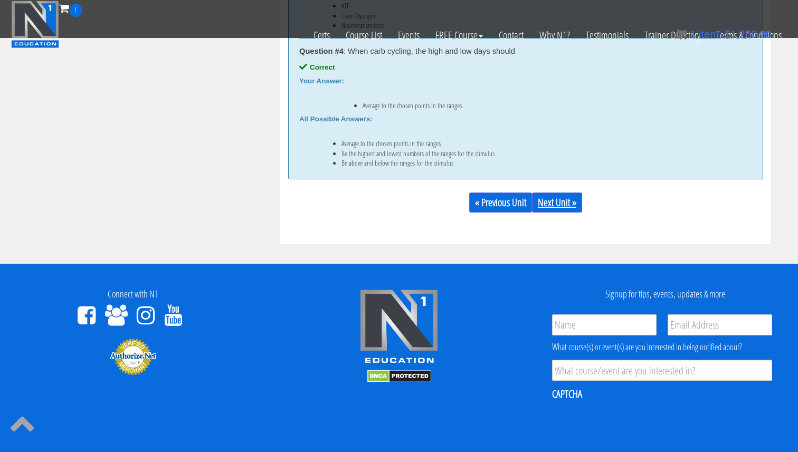
scroll to position [995, 0]
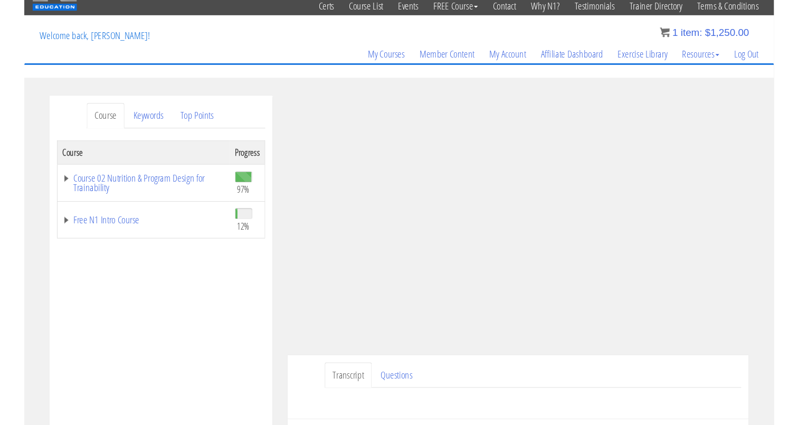
scroll to position [37, 0]
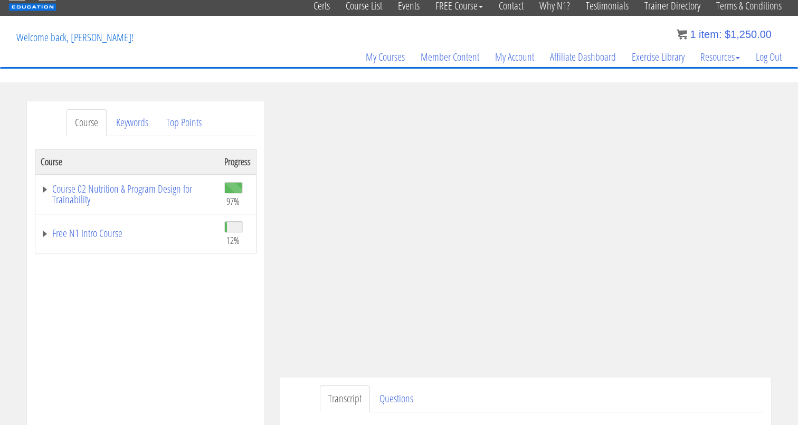
click at [111, 368] on div "Course Progress Course 02 Nutrition & Program Design for Trainability 97% Modul…" at bounding box center [146, 412] width 222 height 527
click at [102, 368] on div "Course Progress Course 02 Nutrition & Program Design for Trainability 97% Modul…" at bounding box center [146, 412] width 222 height 527
click at [136, 362] on div "Course Progress Course 02 Nutrition & Program Design for Trainability 97% Modul…" at bounding box center [146, 412] width 222 height 527
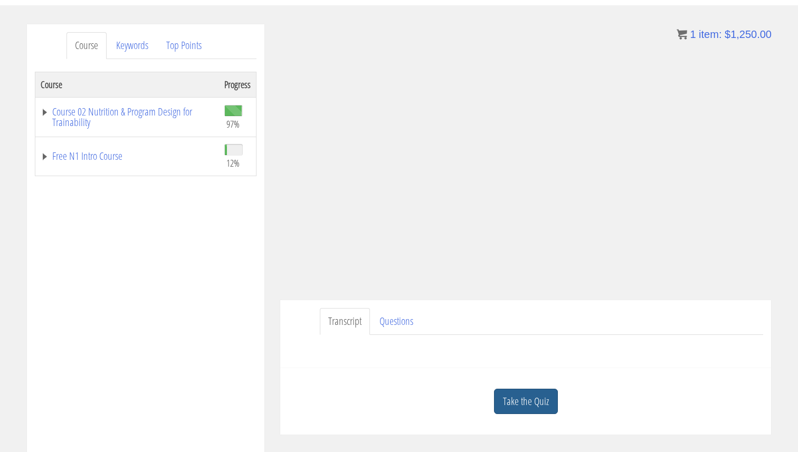
click at [533, 389] on link "Take the Quiz" at bounding box center [526, 402] width 64 height 26
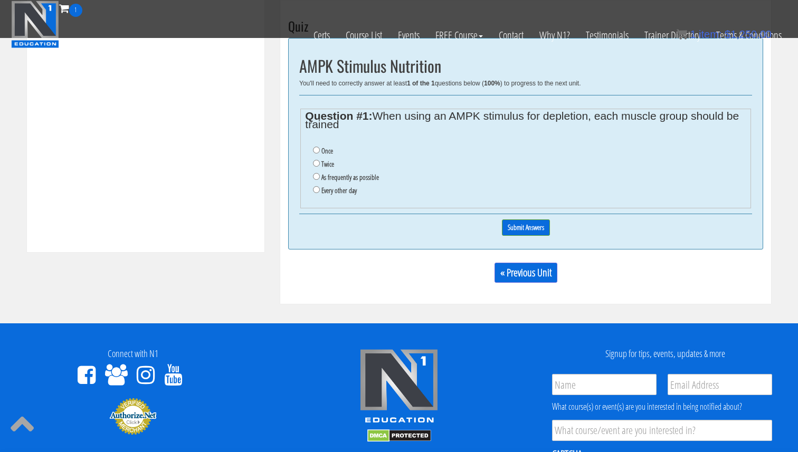
scroll to position [416, 0]
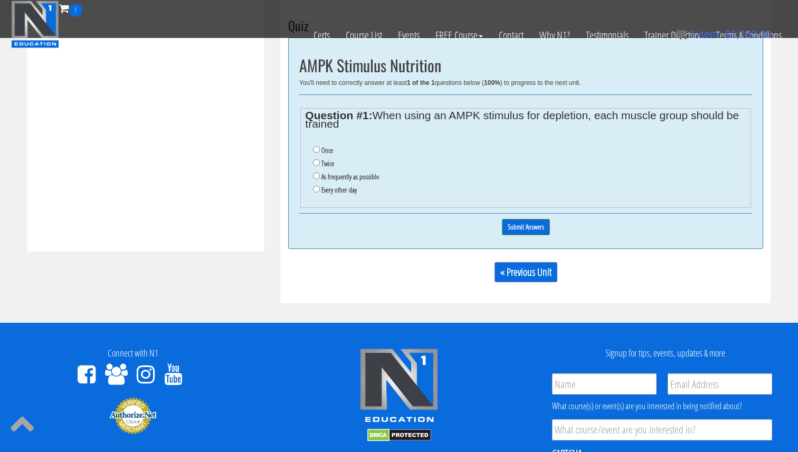
click at [328, 149] on label "Once" at bounding box center [327, 150] width 12 height 8
click at [320, 149] on input "Once" at bounding box center [316, 149] width 7 height 7
radio input "true"
click at [536, 229] on input "Submit Answers" at bounding box center [526, 227] width 48 height 16
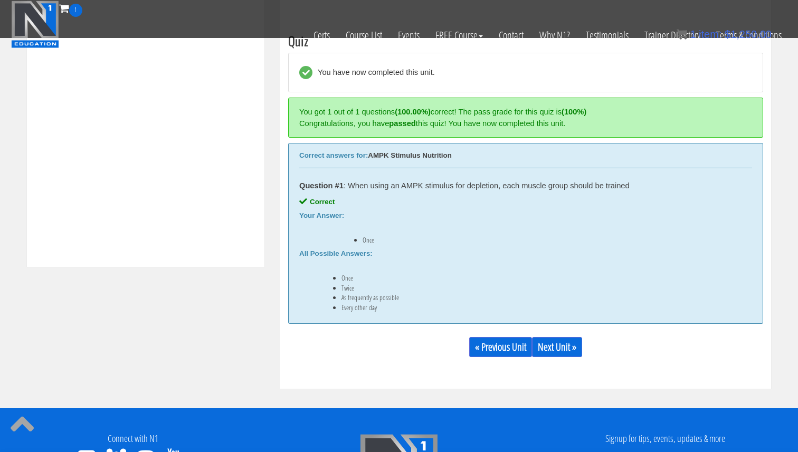
scroll to position [400, 0]
click at [543, 353] on link "Next Unit »" at bounding box center [557, 347] width 50 height 20
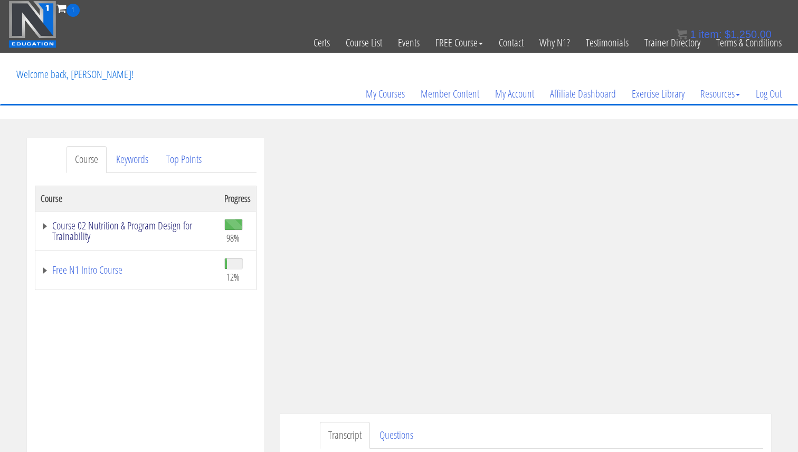
click at [181, 228] on link "Course 02 Nutrition & Program Design for Trainability" at bounding box center [127, 230] width 173 height 21
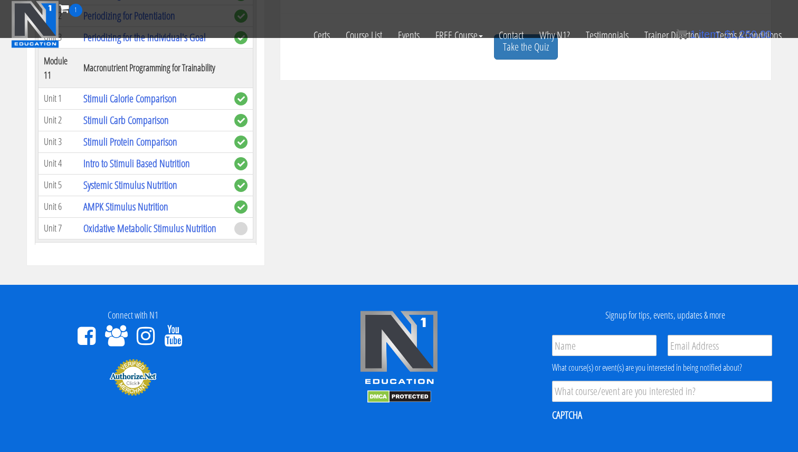
scroll to position [402, 0]
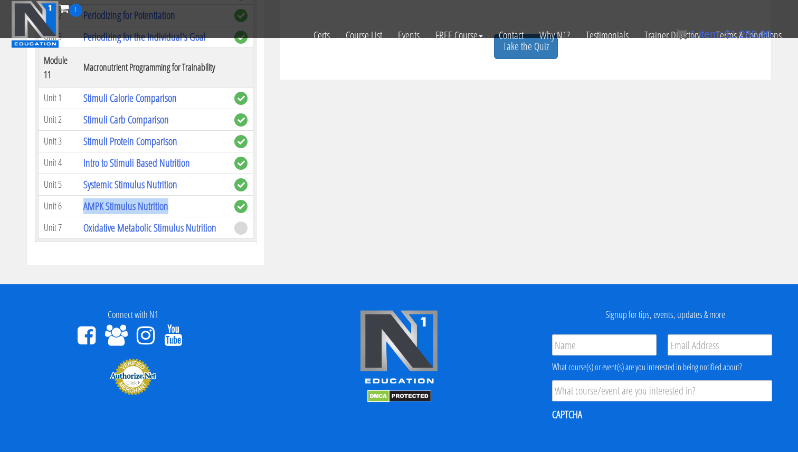
drag, startPoint x: 174, startPoint y: 159, endPoint x: 80, endPoint y: 160, distance: 93.9
click at [80, 195] on td "AMPK Stimulus Nutrition" at bounding box center [153, 206] width 151 height 22
copy link "AMPK Stimulus Nutrition"
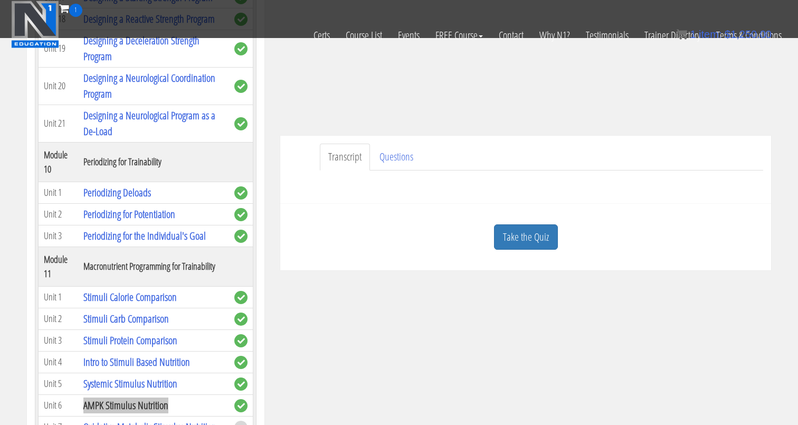
scroll to position [0, 0]
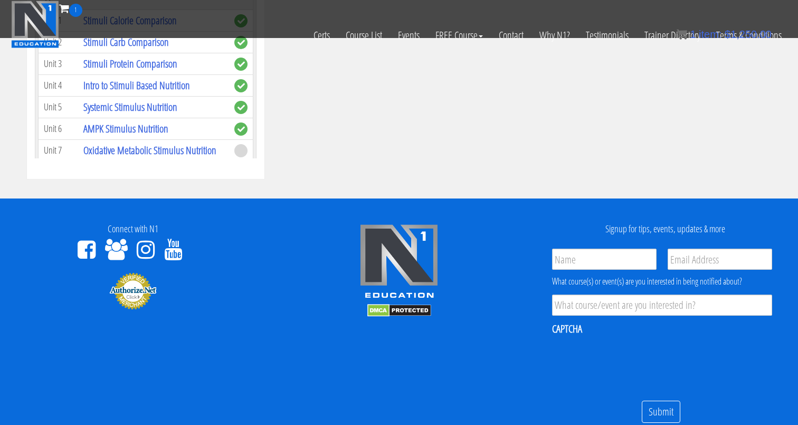
scroll to position [232, 0]
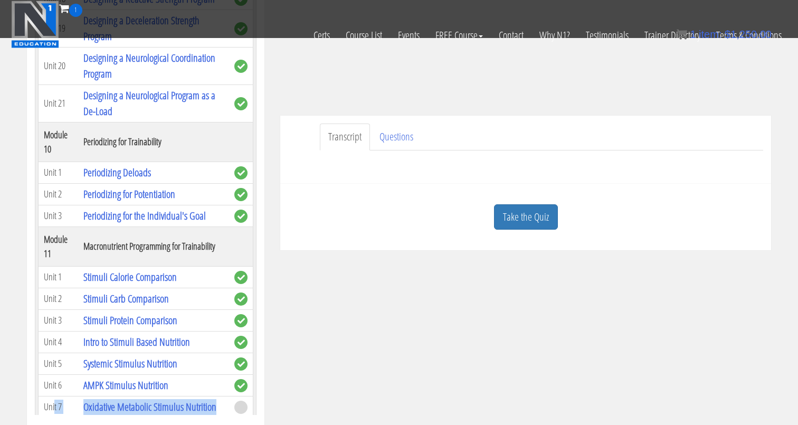
drag, startPoint x: 214, startPoint y: 353, endPoint x: 54, endPoint y: 351, distance: 159.8
click at [54, 396] on tr "Unit 7 Oxidative Metabolic Stimulus Nutrition" at bounding box center [146, 407] width 215 height 22
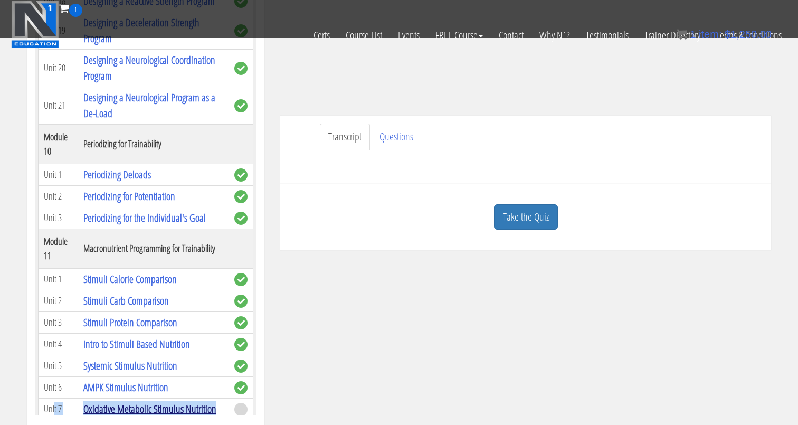
scroll to position [2306, 0]
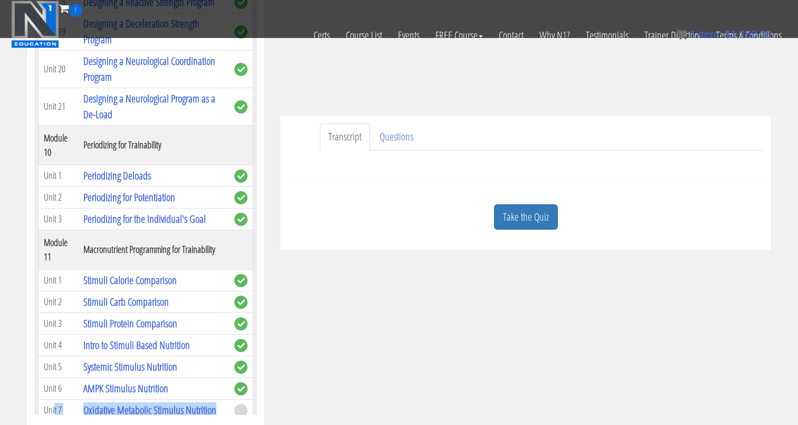
copy tr "t 7 Oxidative Metabolic Stimulus Nutrition"
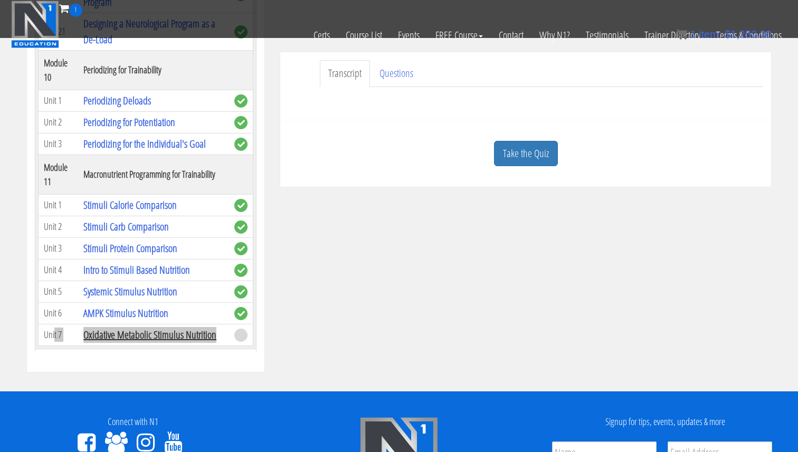
scroll to position [297, 0]
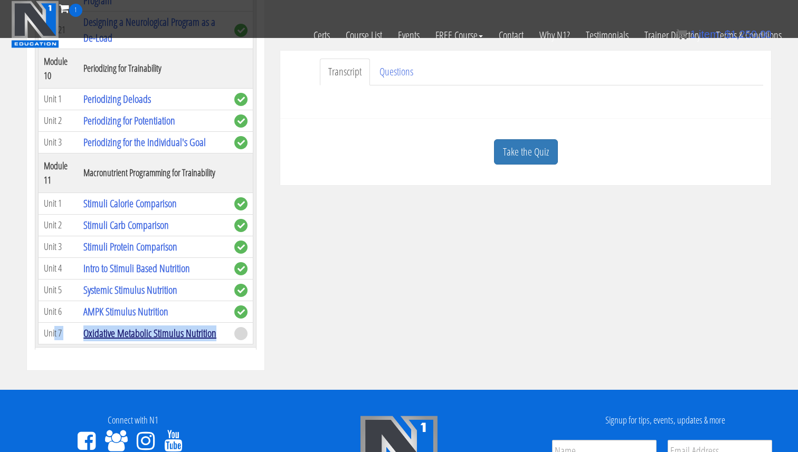
click at [161, 326] on link "Oxidative Metabolic Stimulus Nutrition" at bounding box center [149, 333] width 133 height 14
drag, startPoint x: 226, startPoint y: 285, endPoint x: 80, endPoint y: 288, distance: 146.7
click at [80, 322] on td "Oxidative Metabolic Stimulus Nutrition" at bounding box center [153, 333] width 151 height 22
copy link "Oxidative Metabolic Stimulus Nutrition"
